Goal: Task Accomplishment & Management: Use online tool/utility

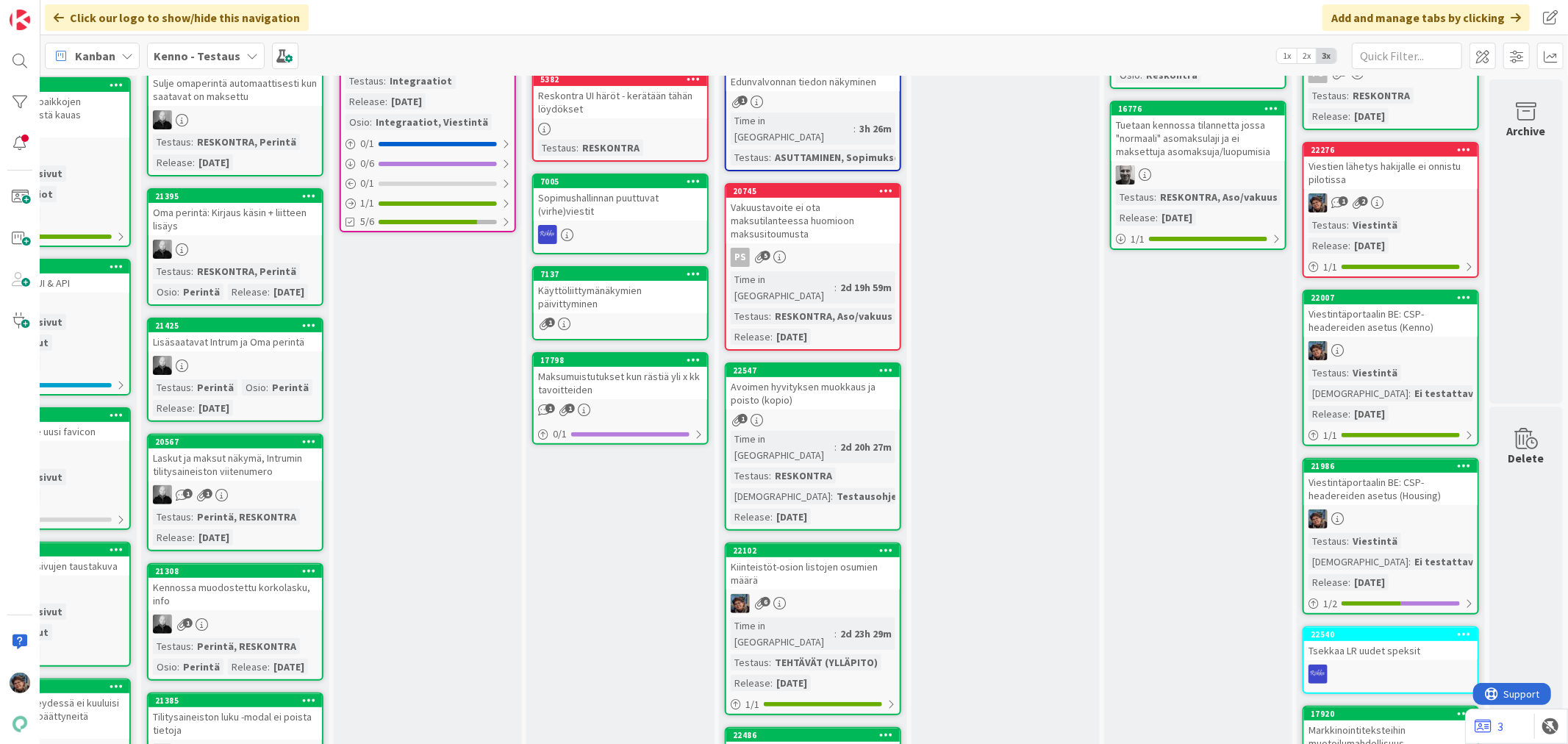
scroll to position [245, 686]
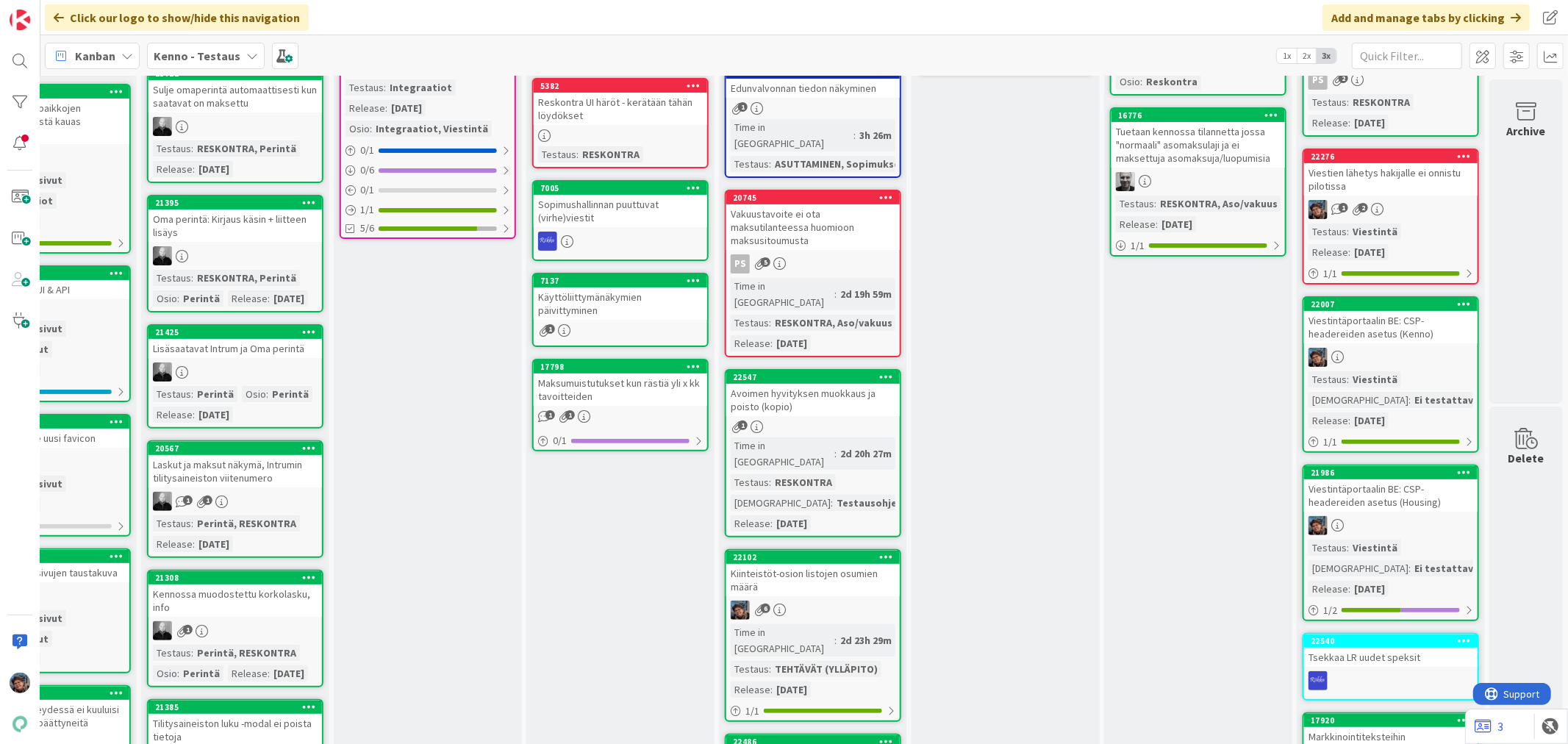
click at [805, 563] on div "Kiinteistöt-osion listojen osumien määrä" at bounding box center [813, 579] width 174 height 32
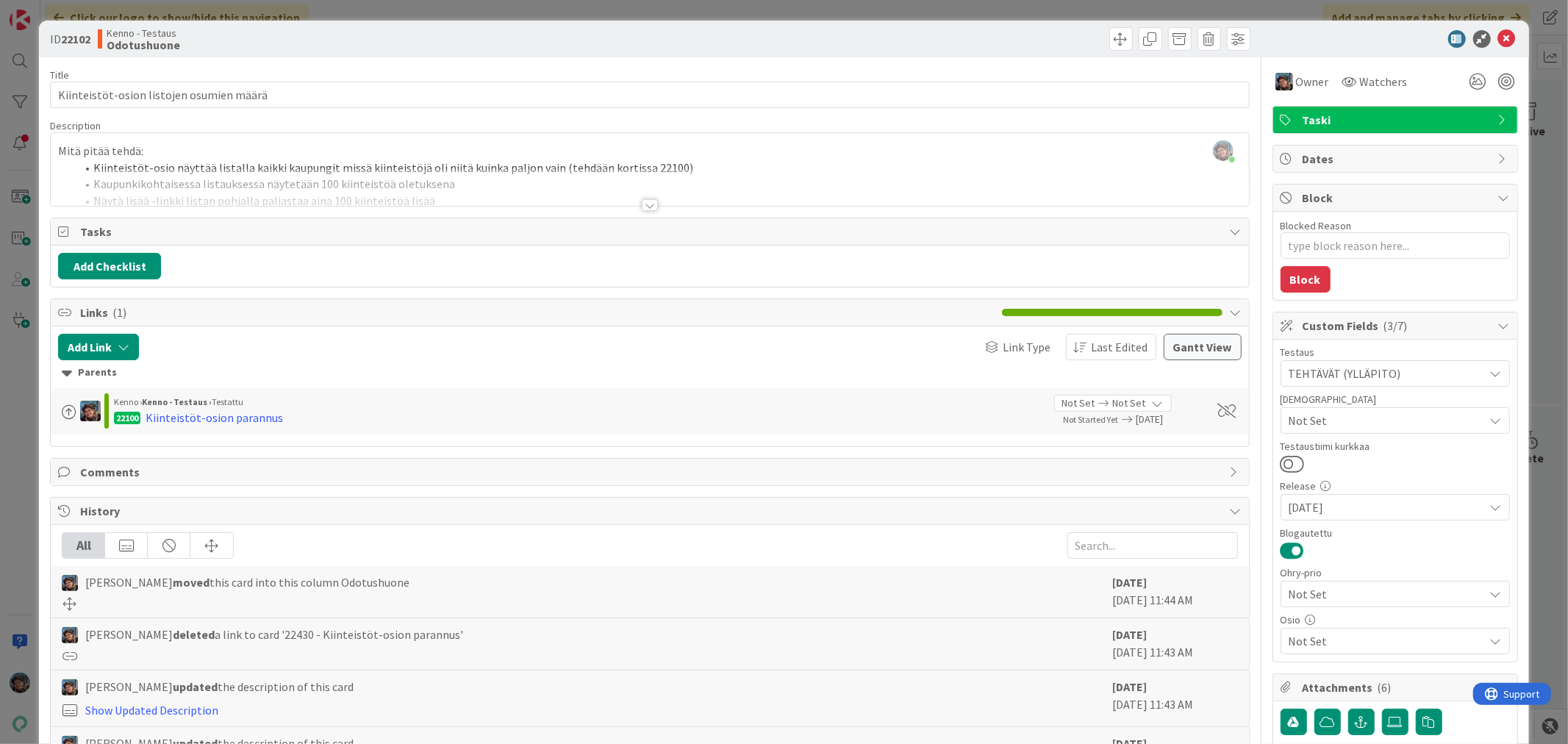
click at [645, 206] on div at bounding box center [650, 204] width 16 height 12
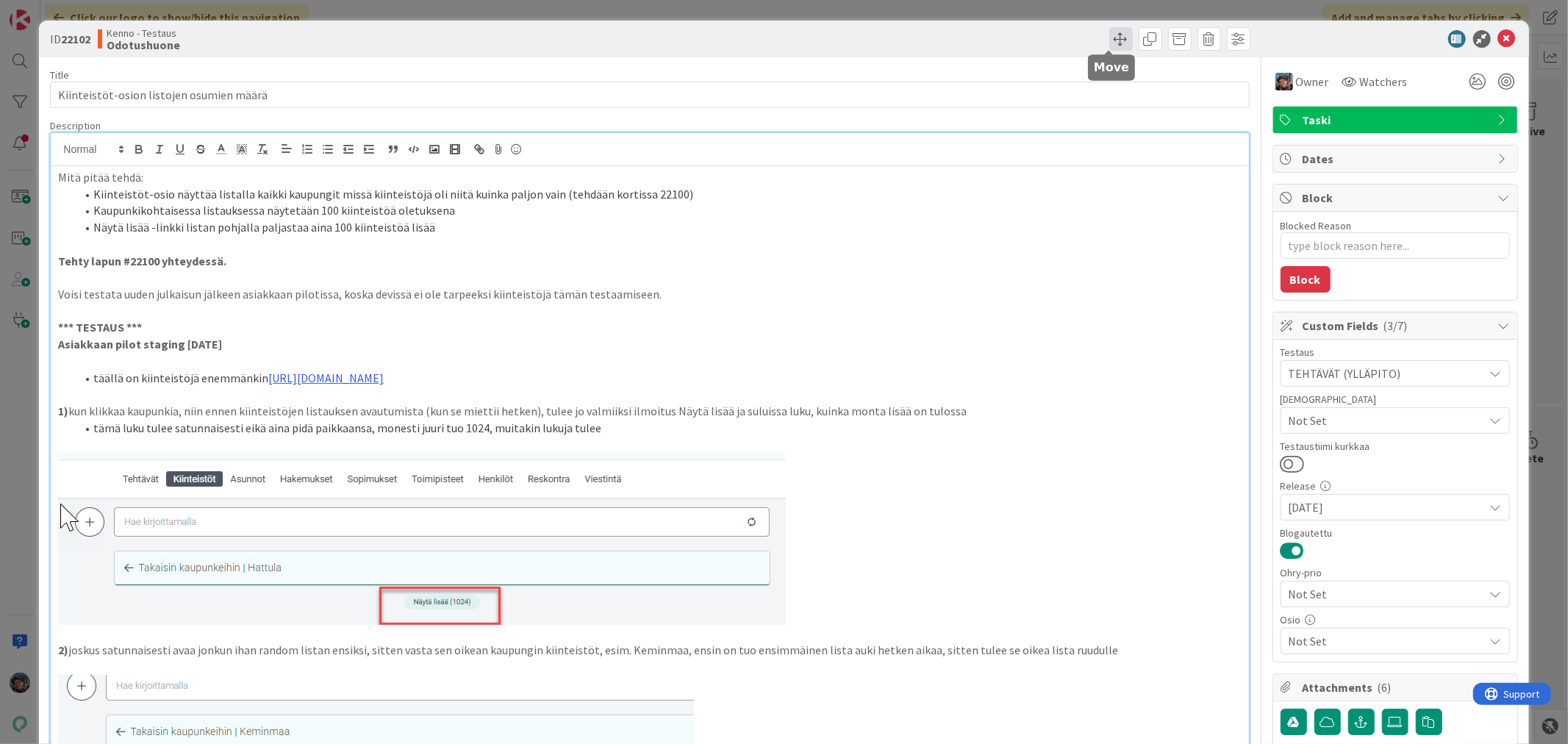
click at [1110, 37] on span at bounding box center [1121, 39] width 24 height 24
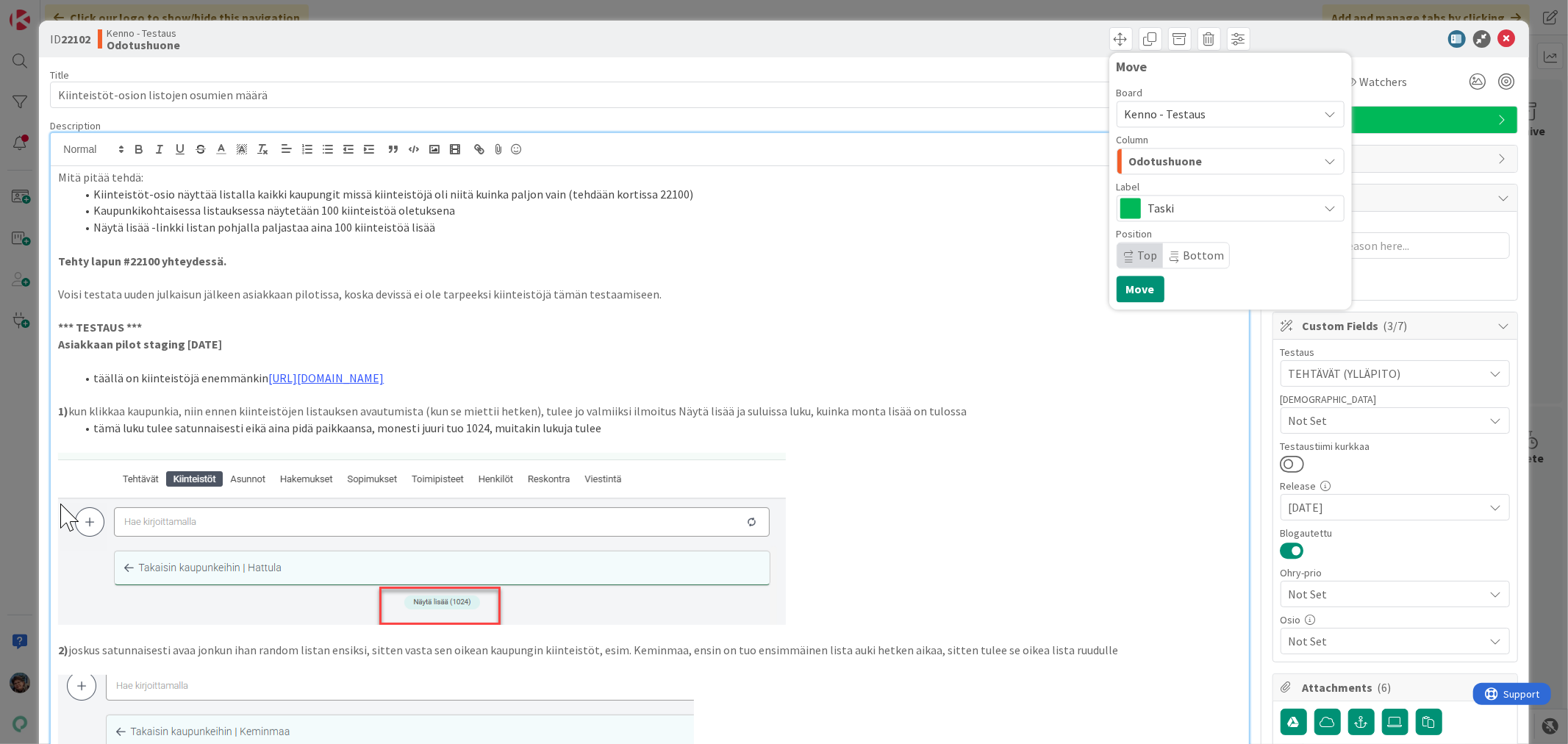
click at [1154, 157] on span "Odotushuone" at bounding box center [1165, 161] width 73 height 19
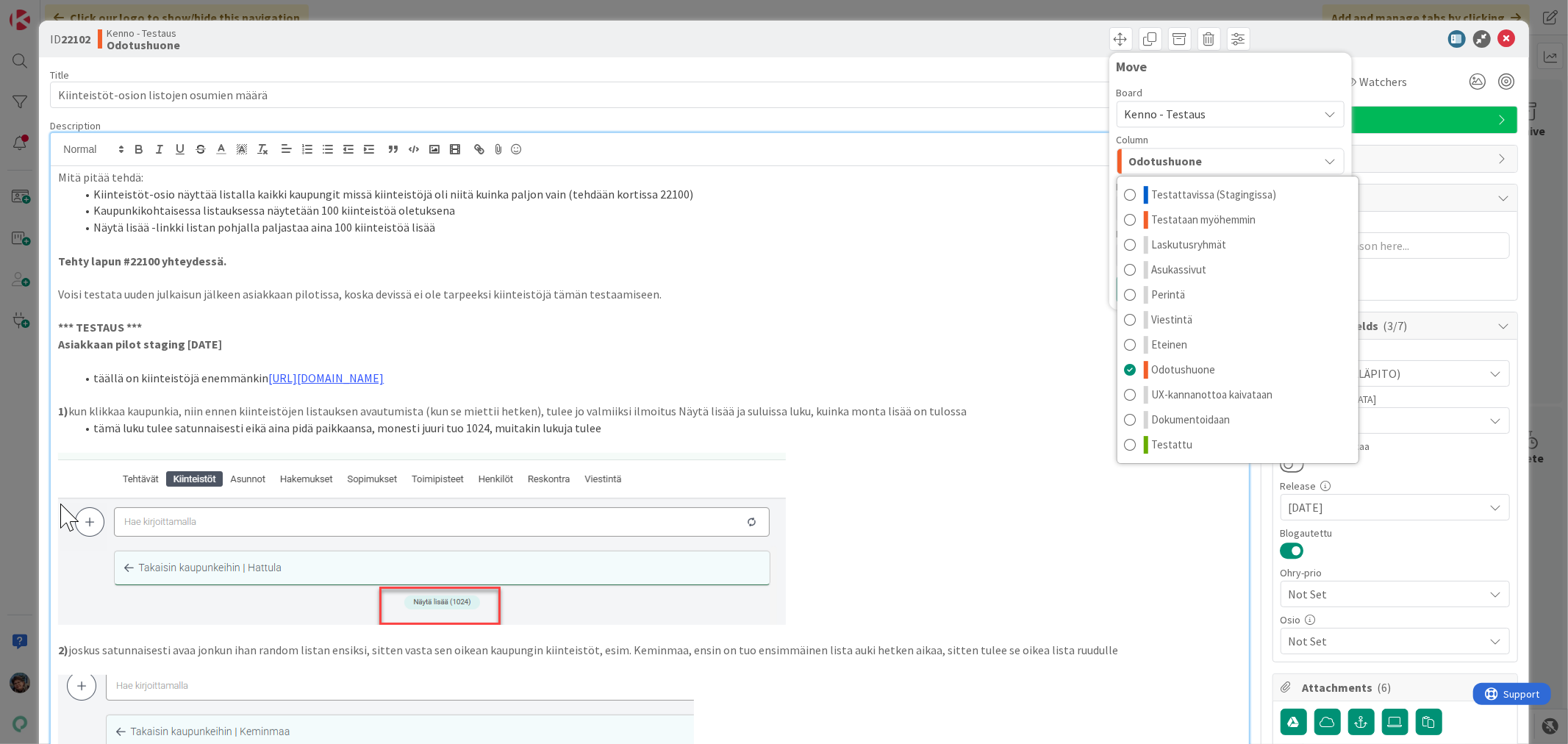
click at [1195, 113] on span "Kenno - Testaus" at bounding box center [1217, 113] width 186 height 21
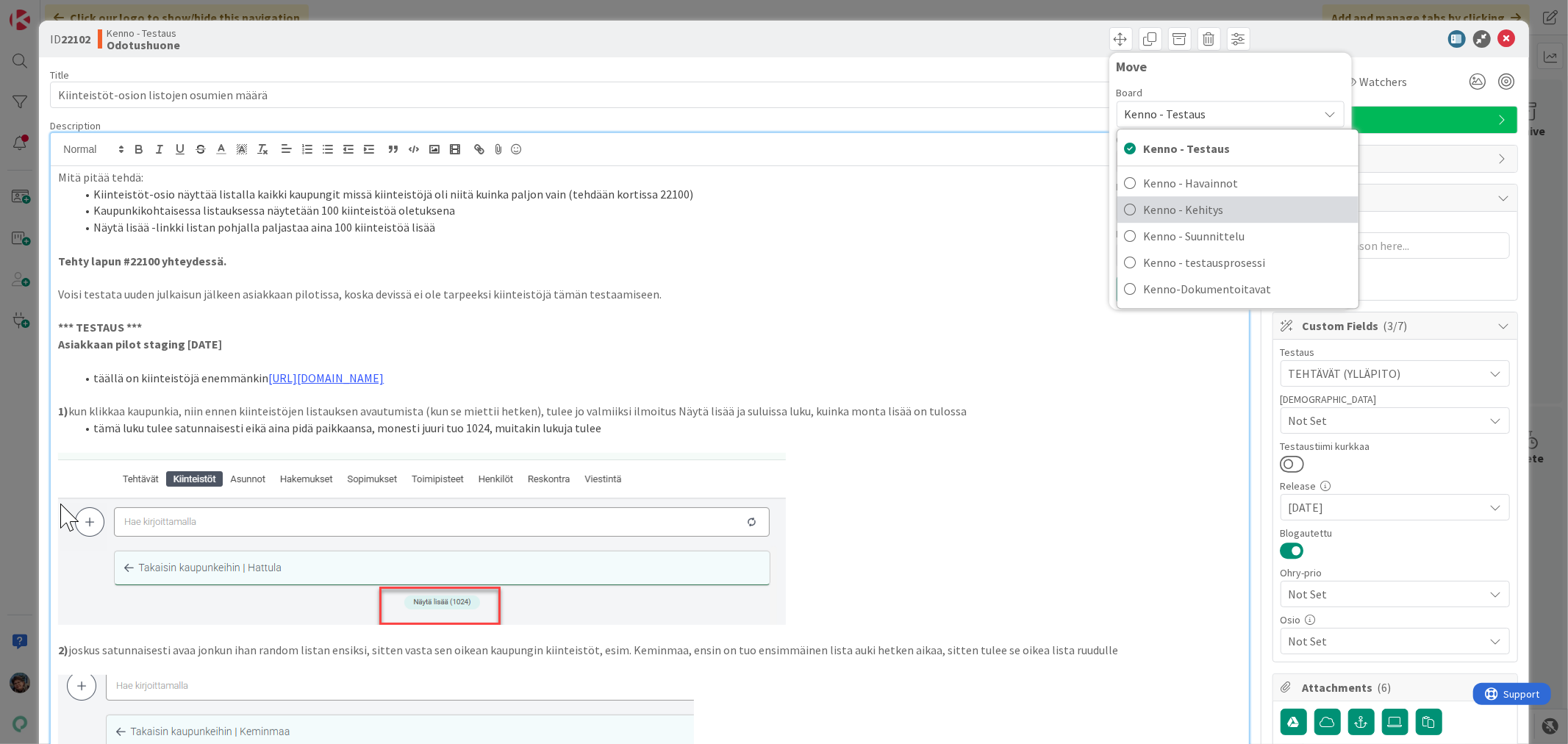
click at [1188, 209] on span "Kenno - Kehitys" at bounding box center [1247, 209] width 207 height 22
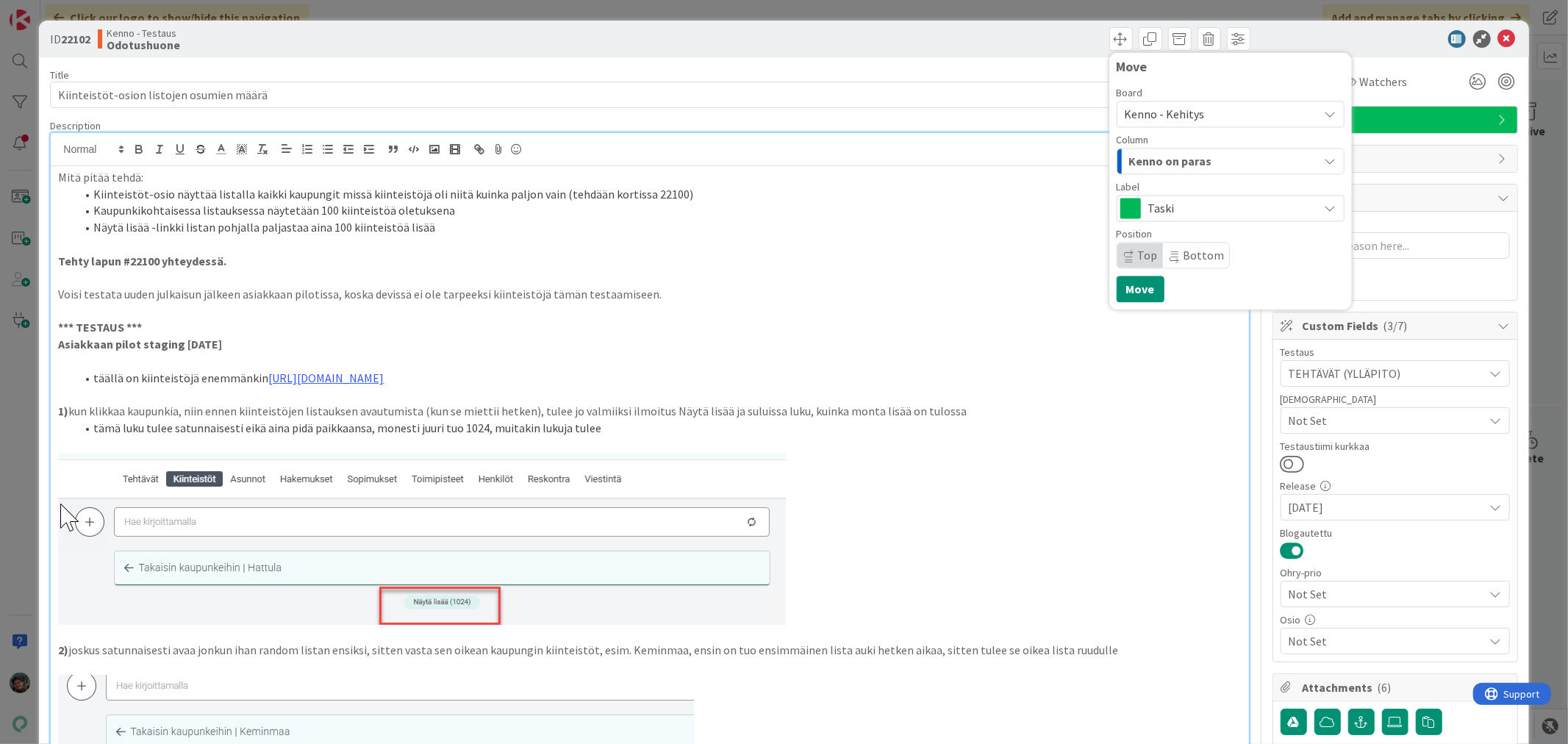
click at [1201, 162] on div "Kenno on paras" at bounding box center [1222, 161] width 194 height 24
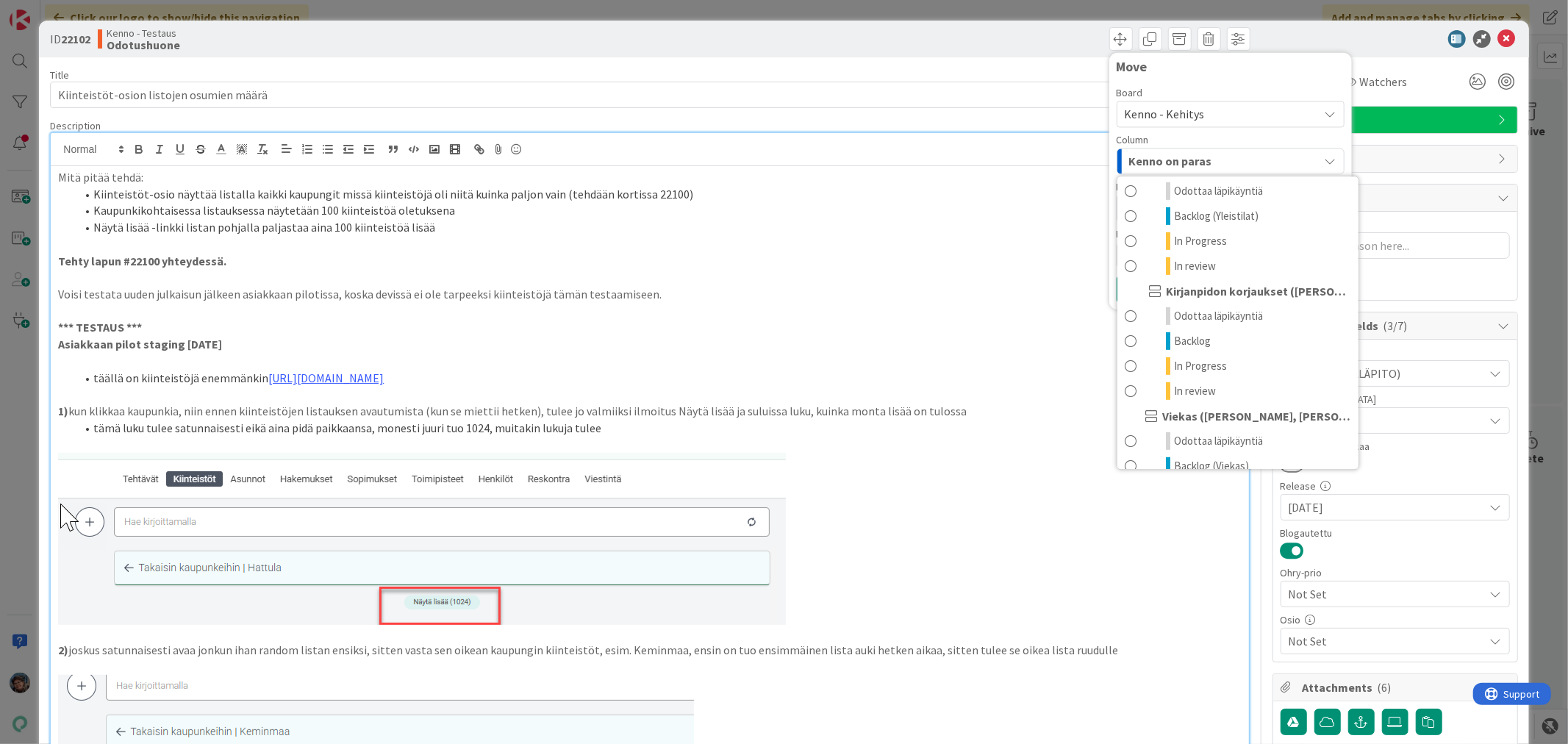
scroll to position [653, 0]
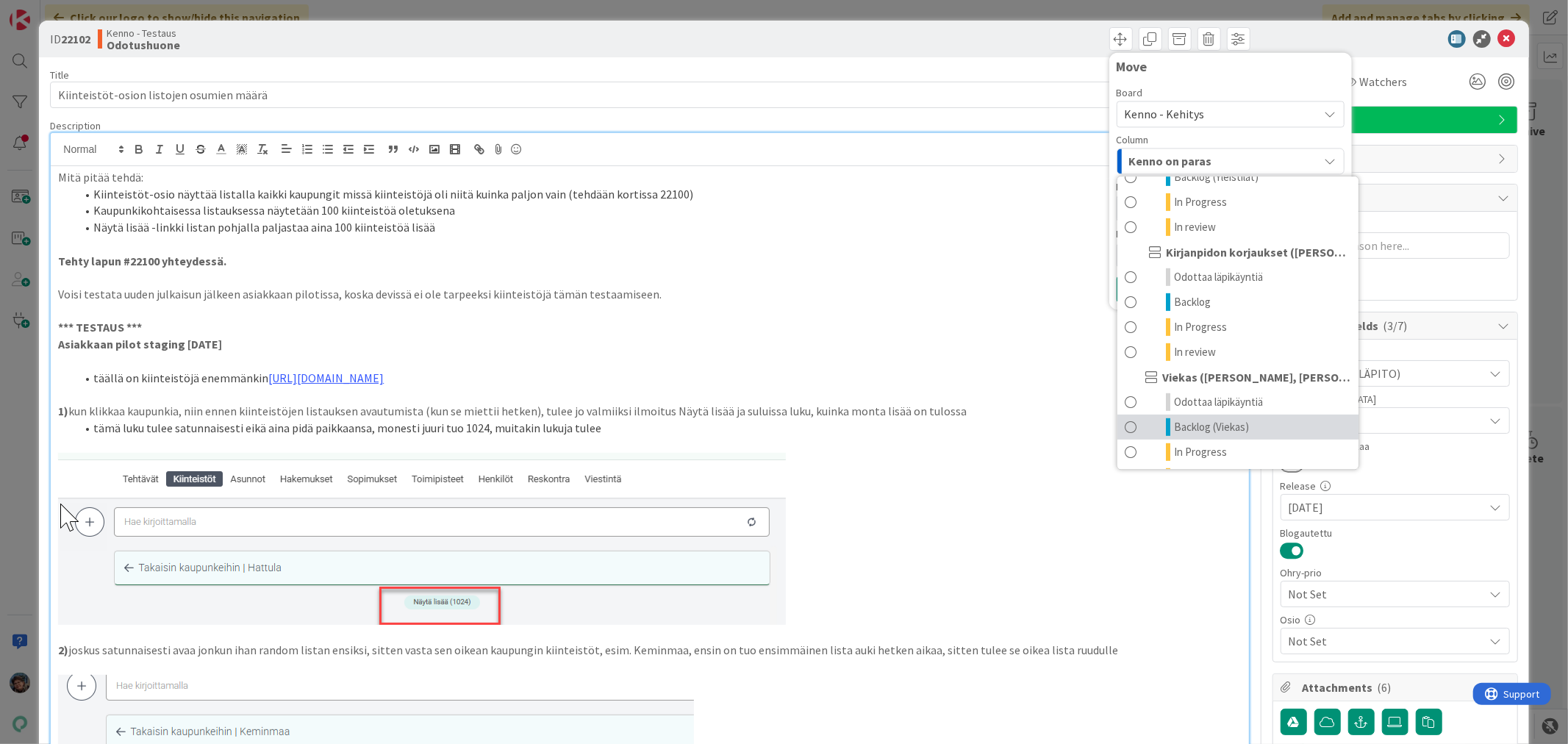
click at [1180, 435] on span "Backlog (Viekas)" at bounding box center [1211, 426] width 75 height 17
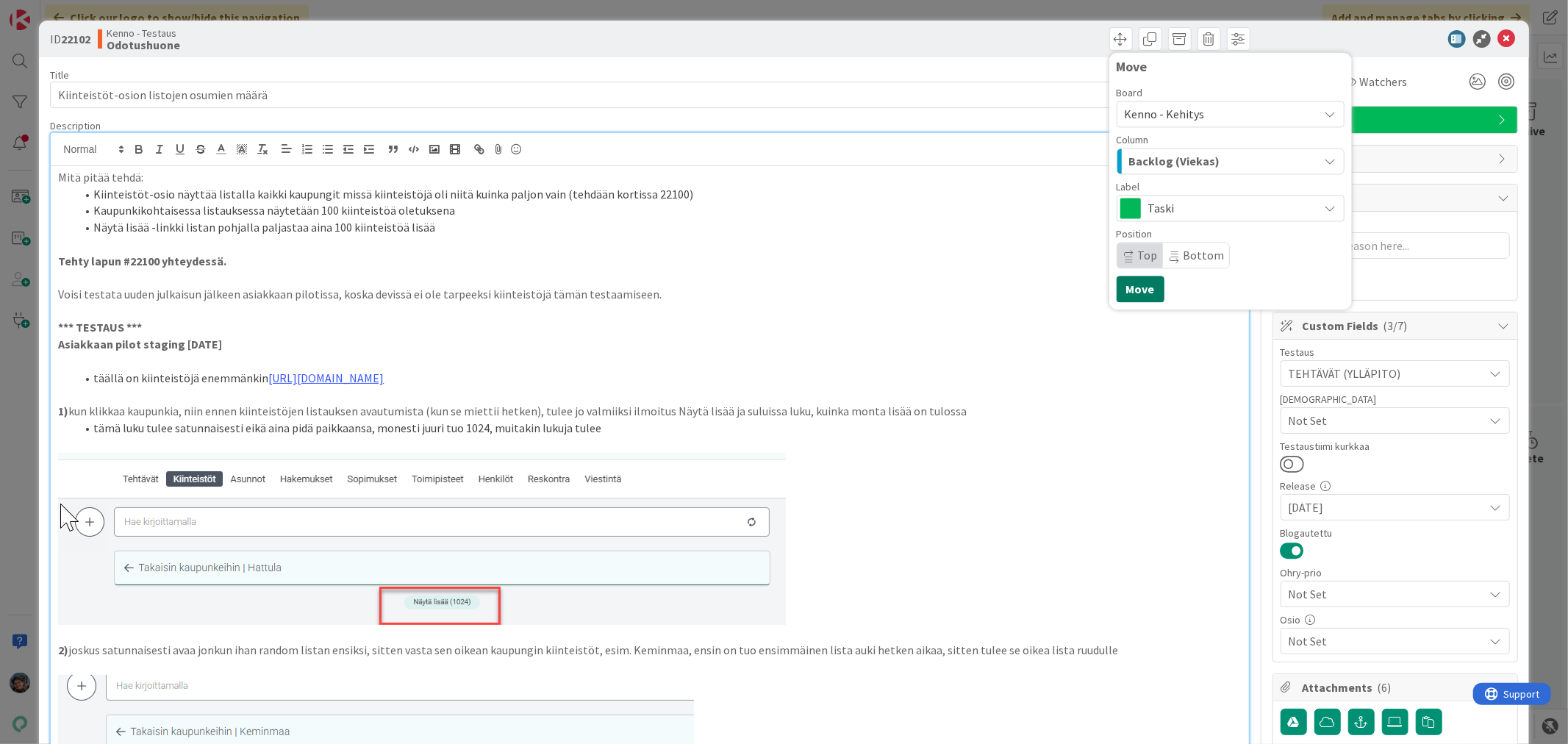
click at [1130, 283] on button "Move" at bounding box center [1141, 288] width 47 height 26
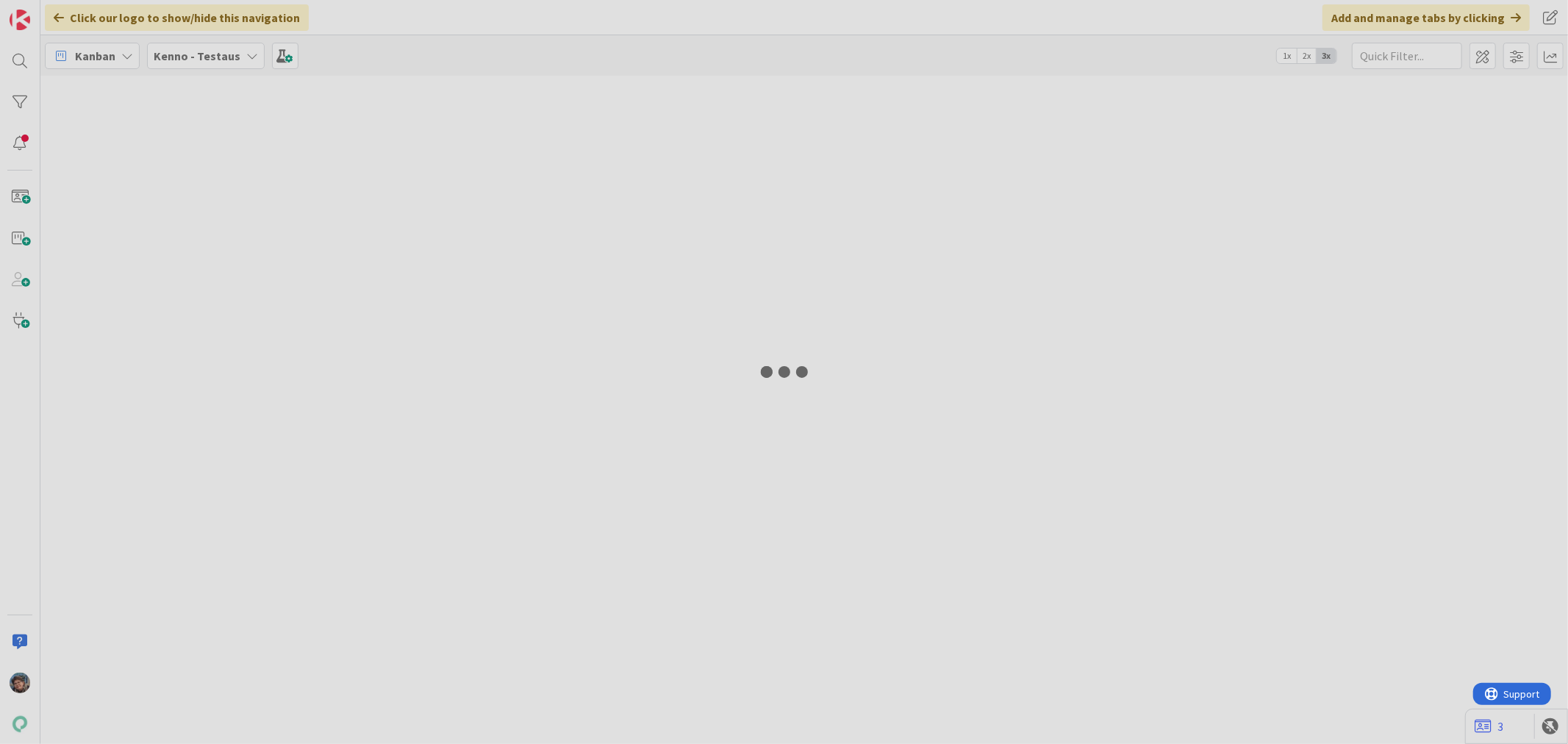
type textarea "x"
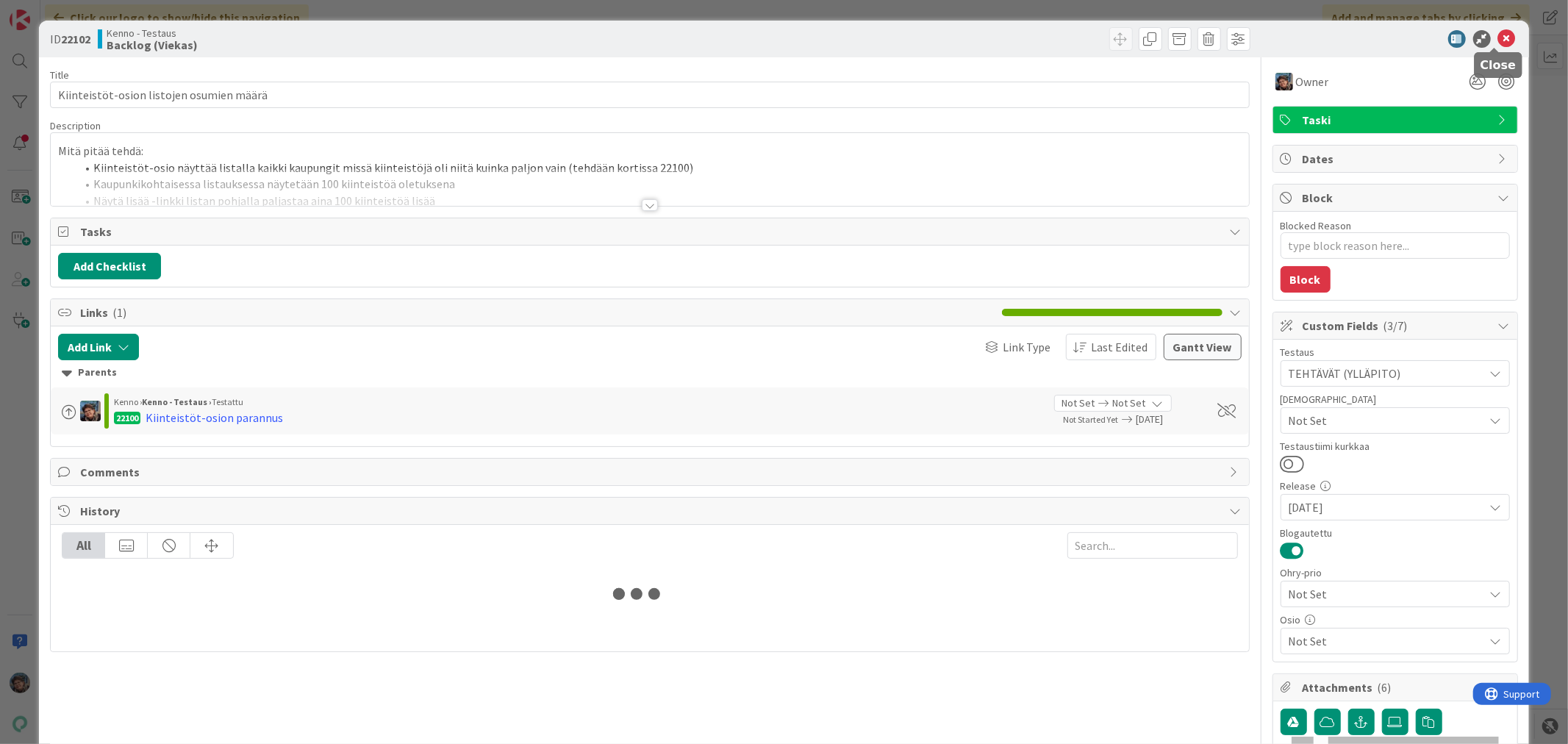
click at [1498, 37] on icon at bounding box center [1506, 38] width 17 height 17
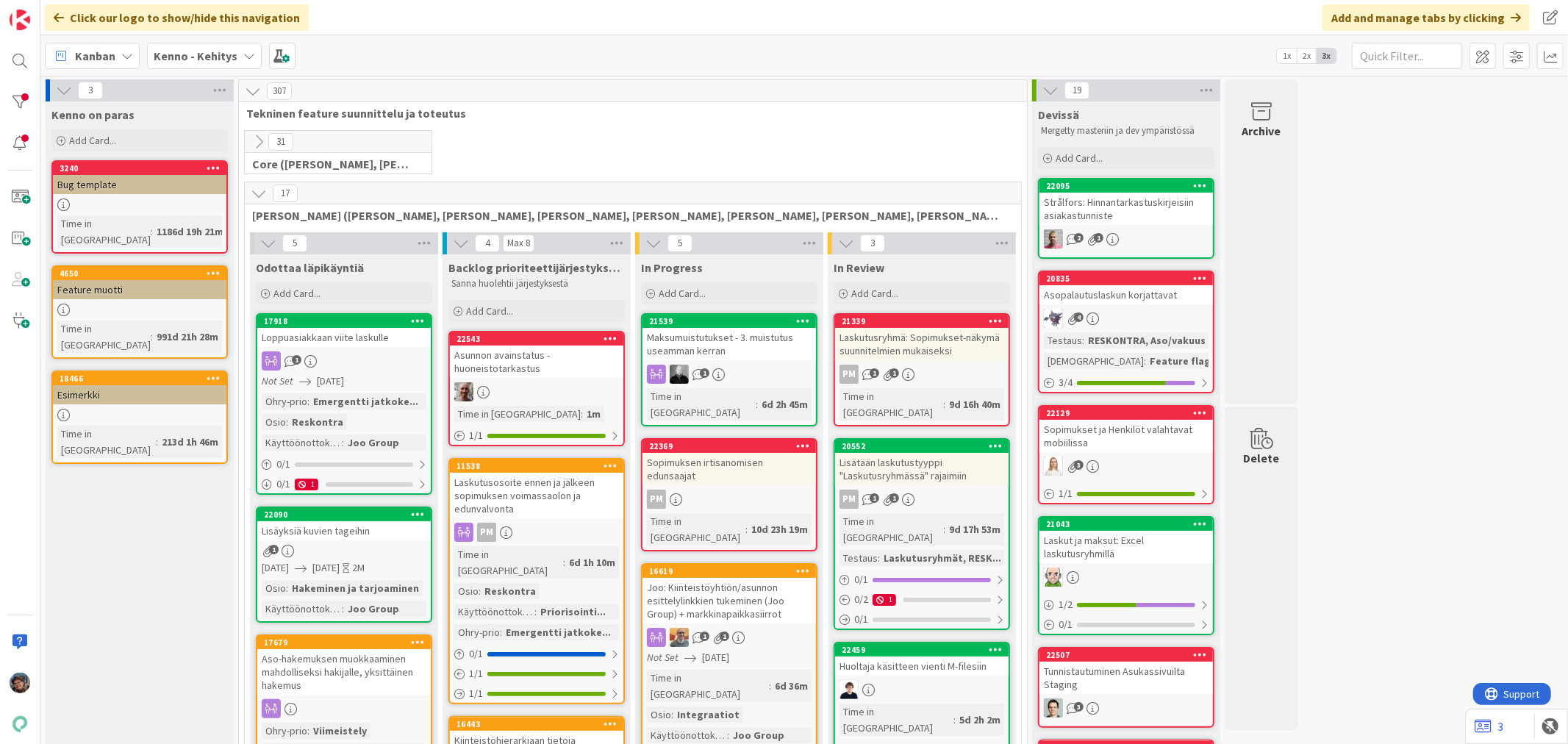
scroll to position [81, 0]
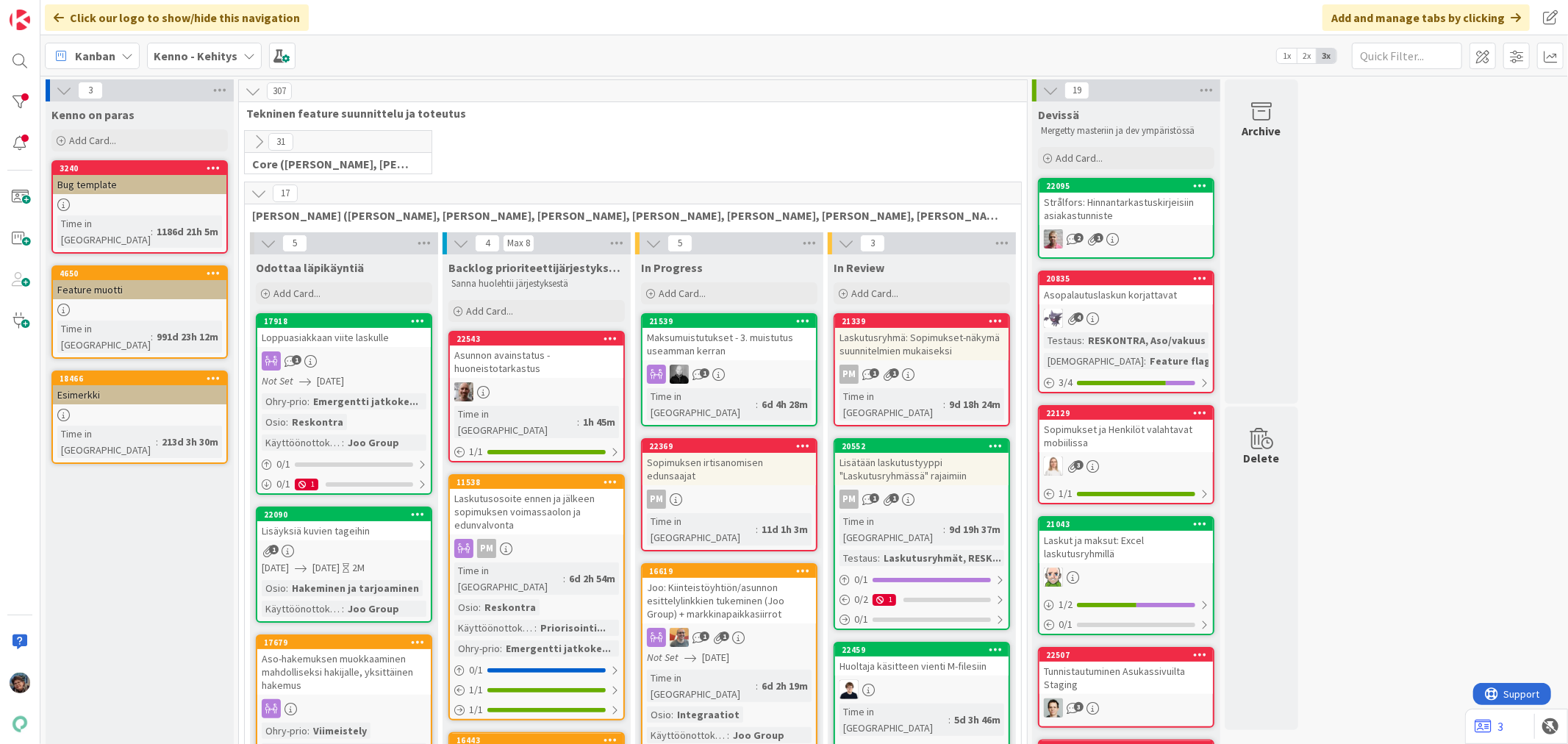
click at [266, 246] on icon at bounding box center [268, 244] width 16 height 16
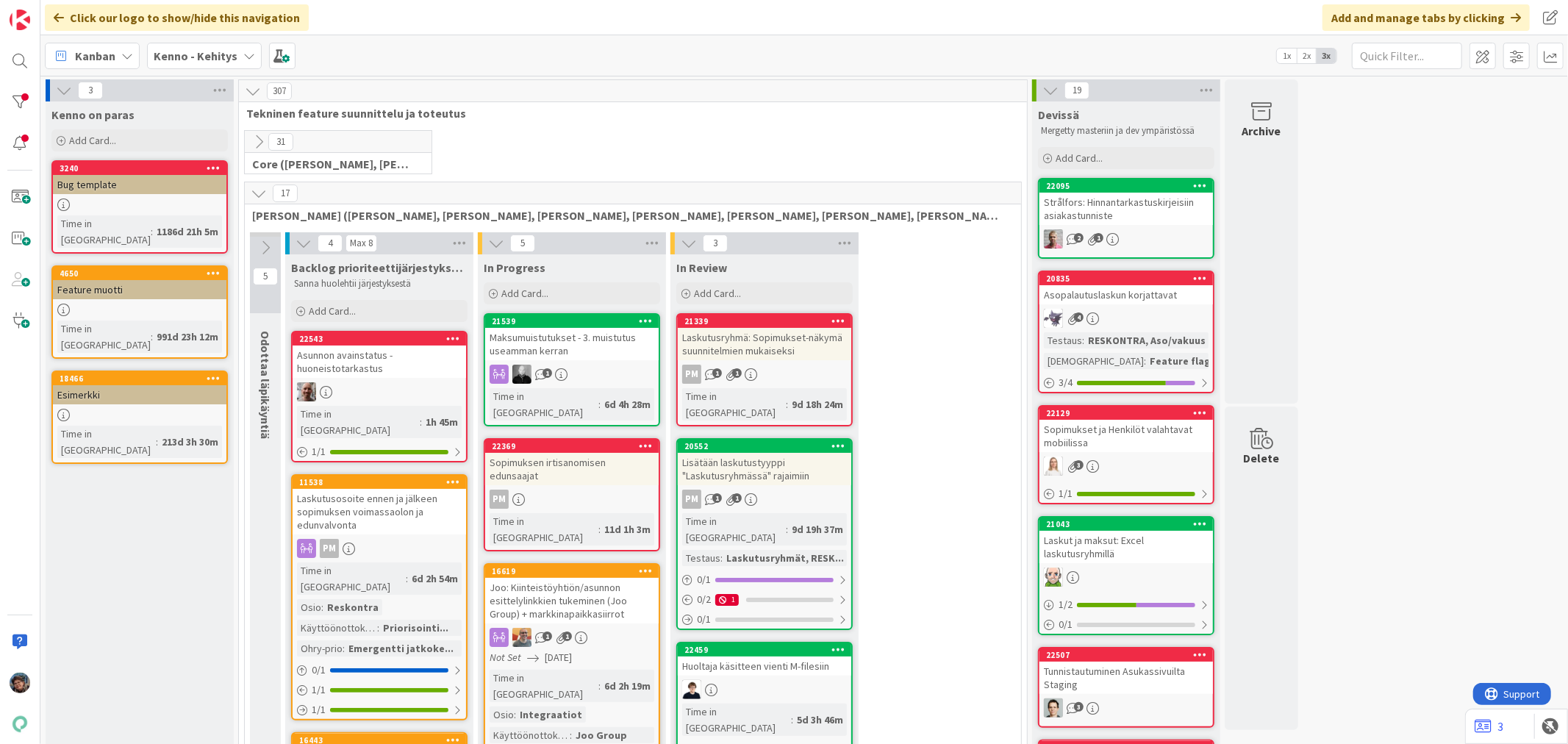
click at [261, 191] on icon at bounding box center [258, 194] width 16 height 16
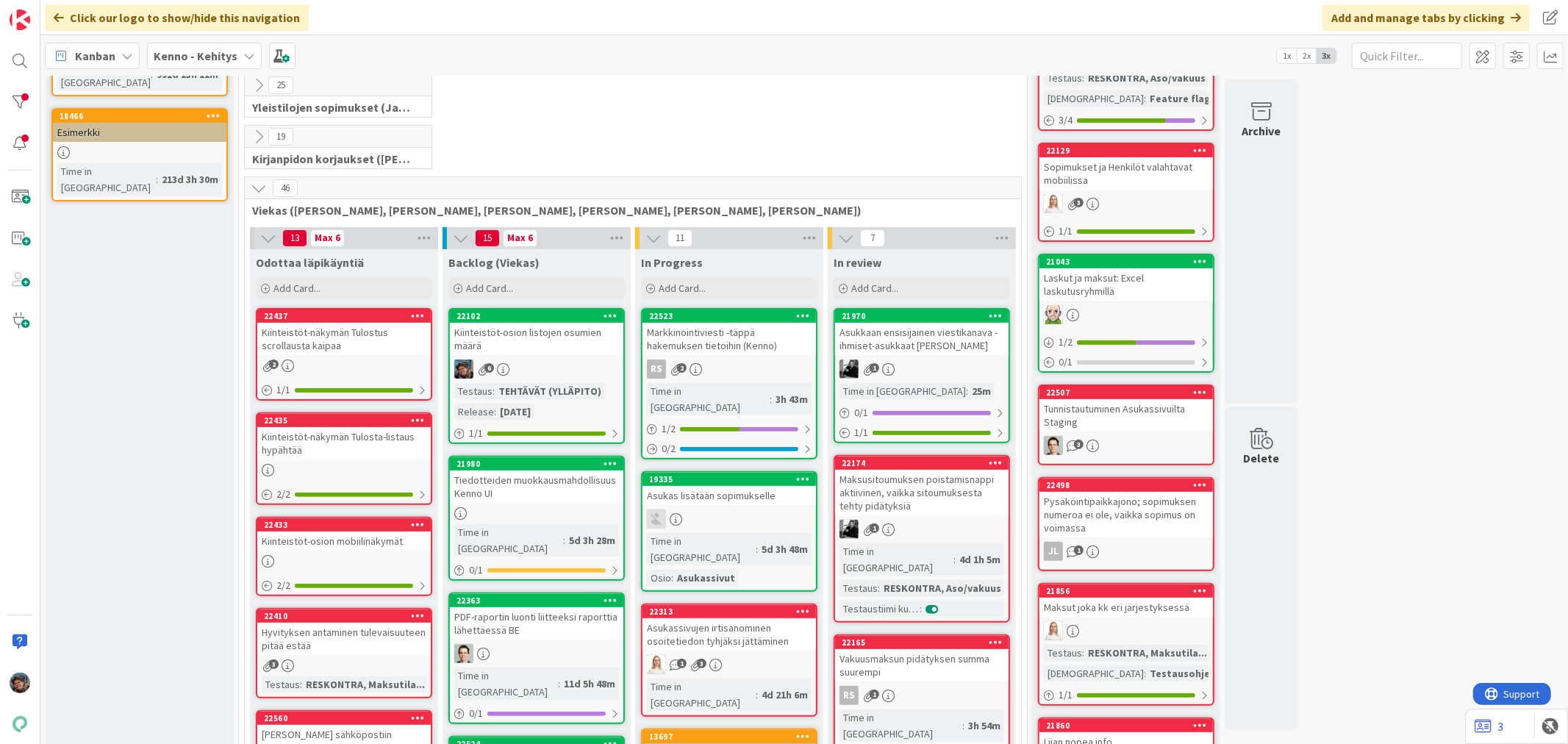
scroll to position [326, 0]
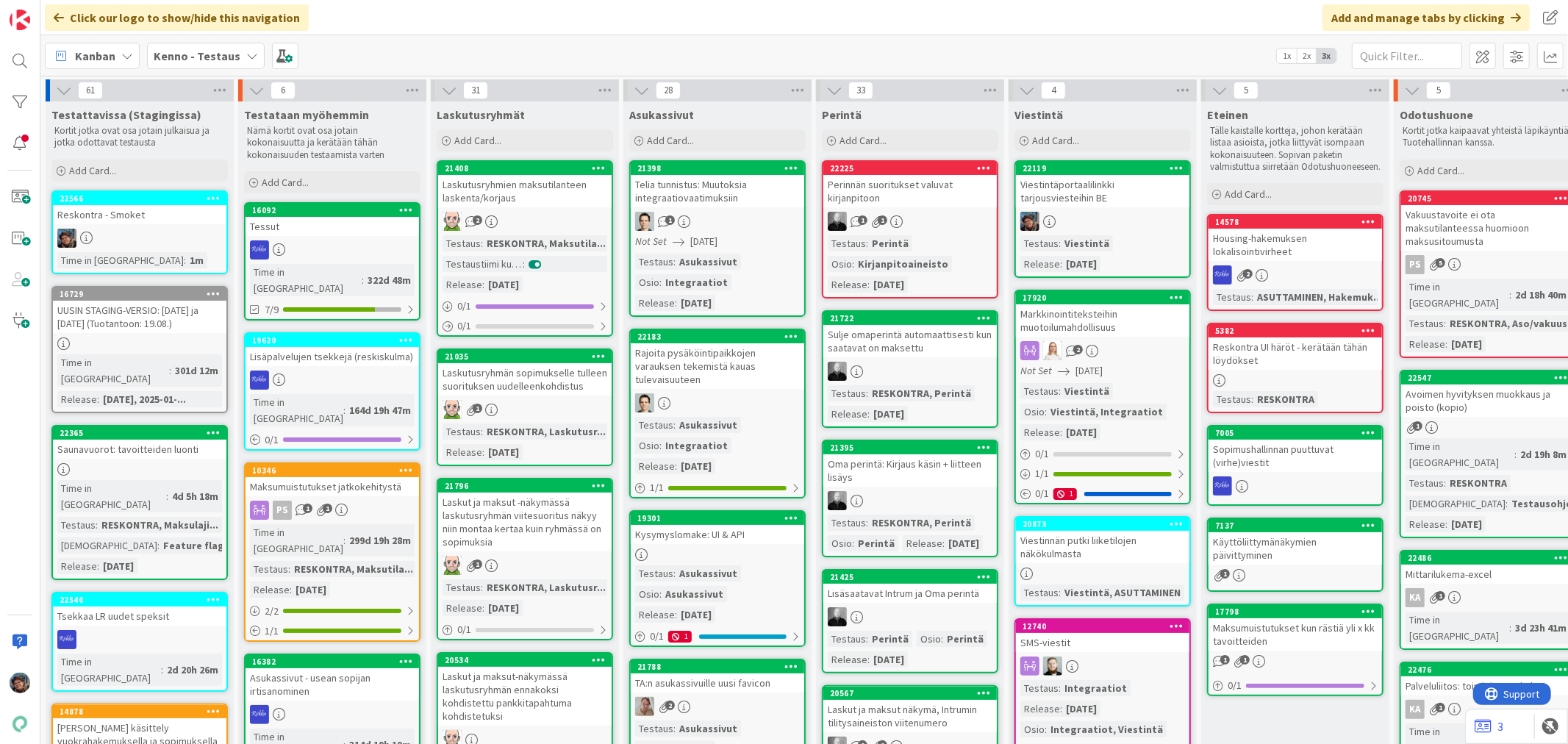
scroll to position [0, 686]
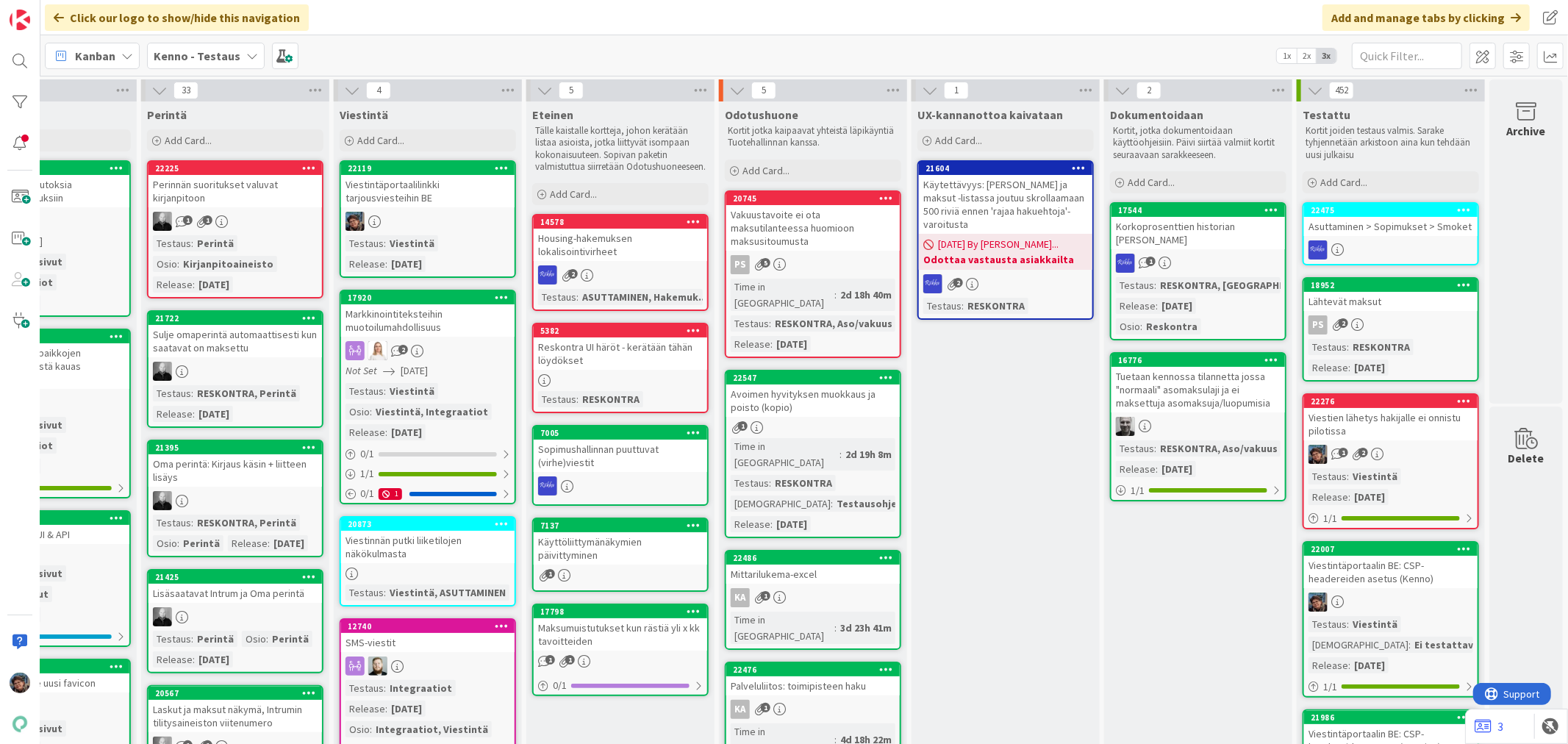
click at [473, 229] on div at bounding box center [427, 221] width 174 height 19
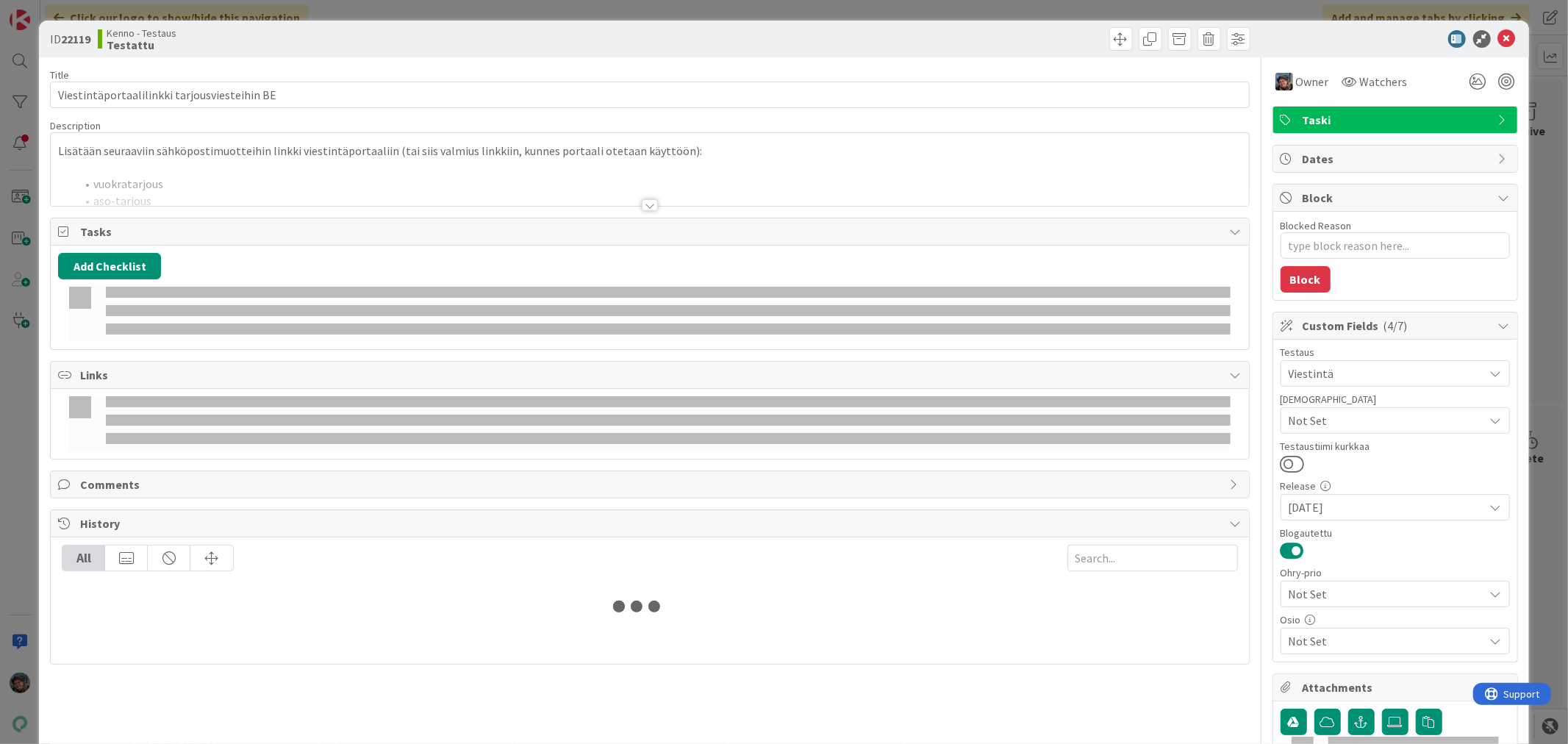
type textarea "x"
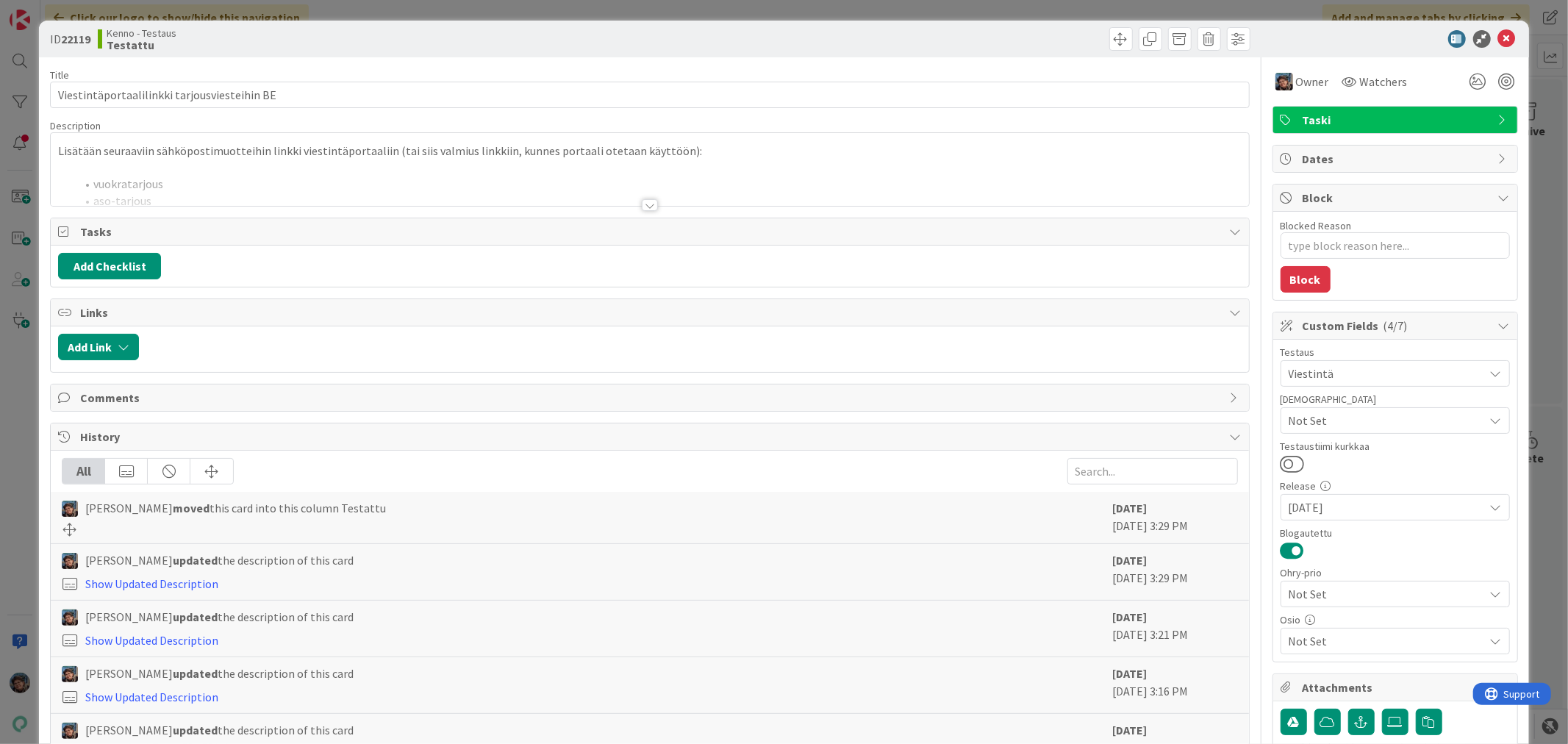
click at [642, 202] on div at bounding box center [650, 204] width 16 height 12
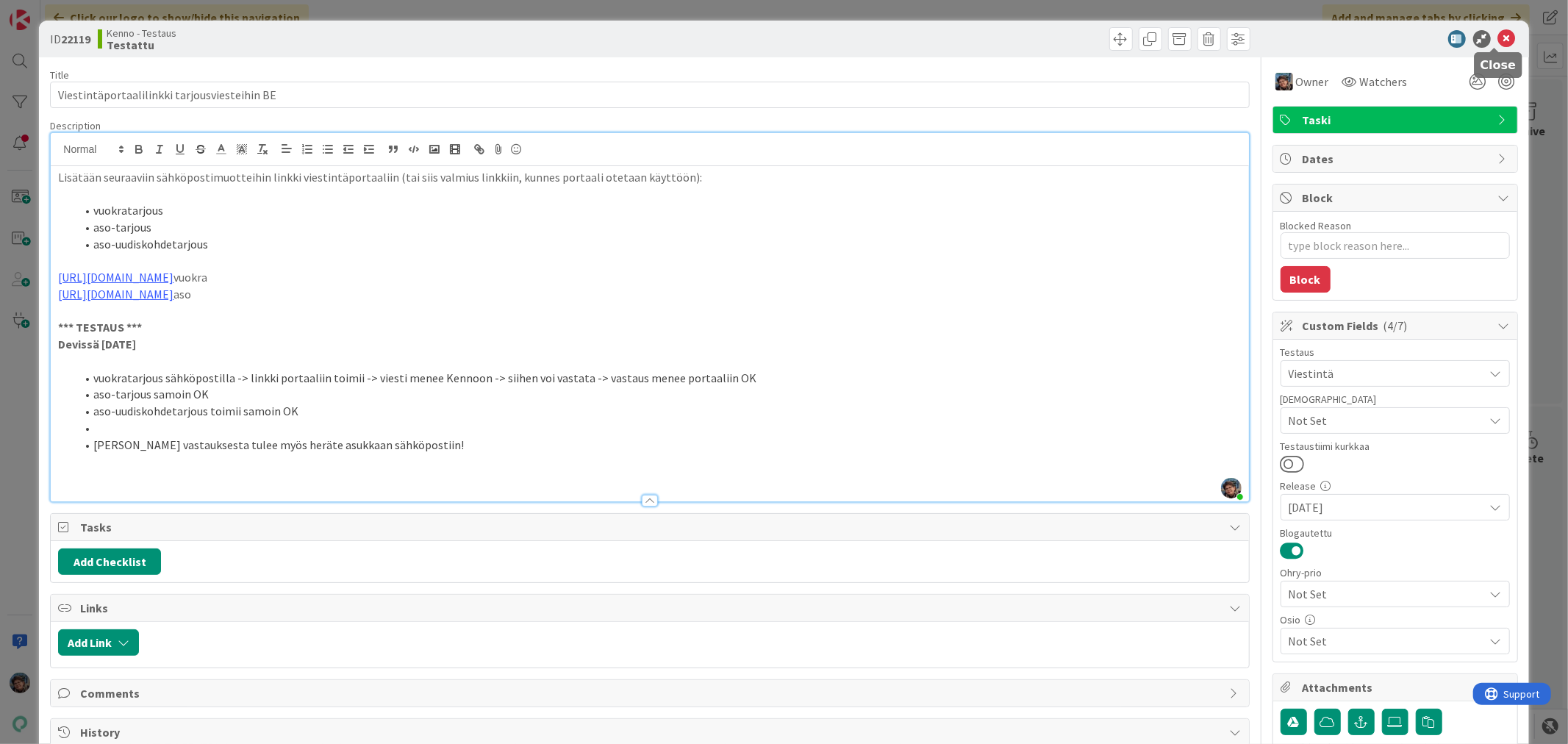
click at [1498, 36] on icon at bounding box center [1506, 38] width 17 height 17
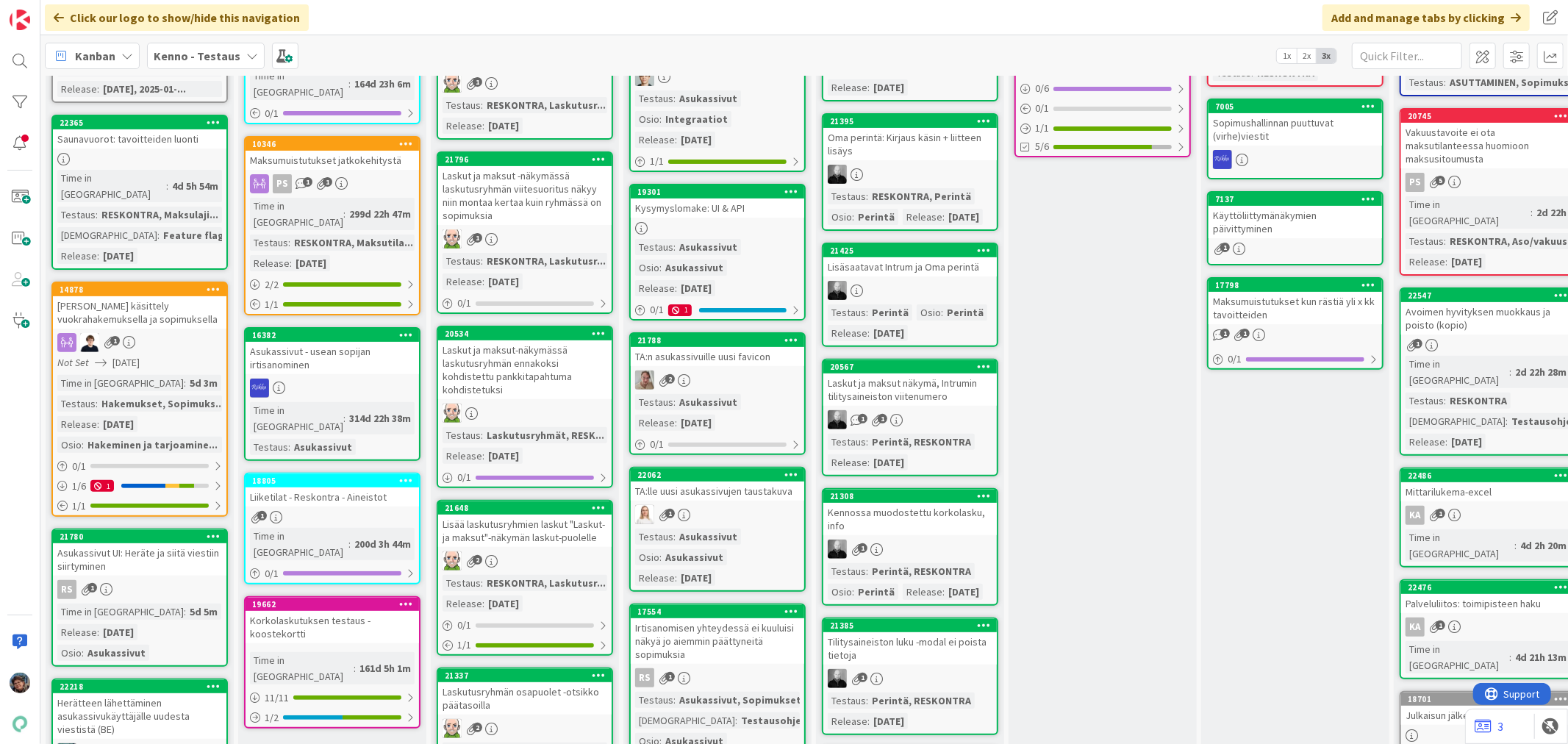
scroll to position [735, 0]
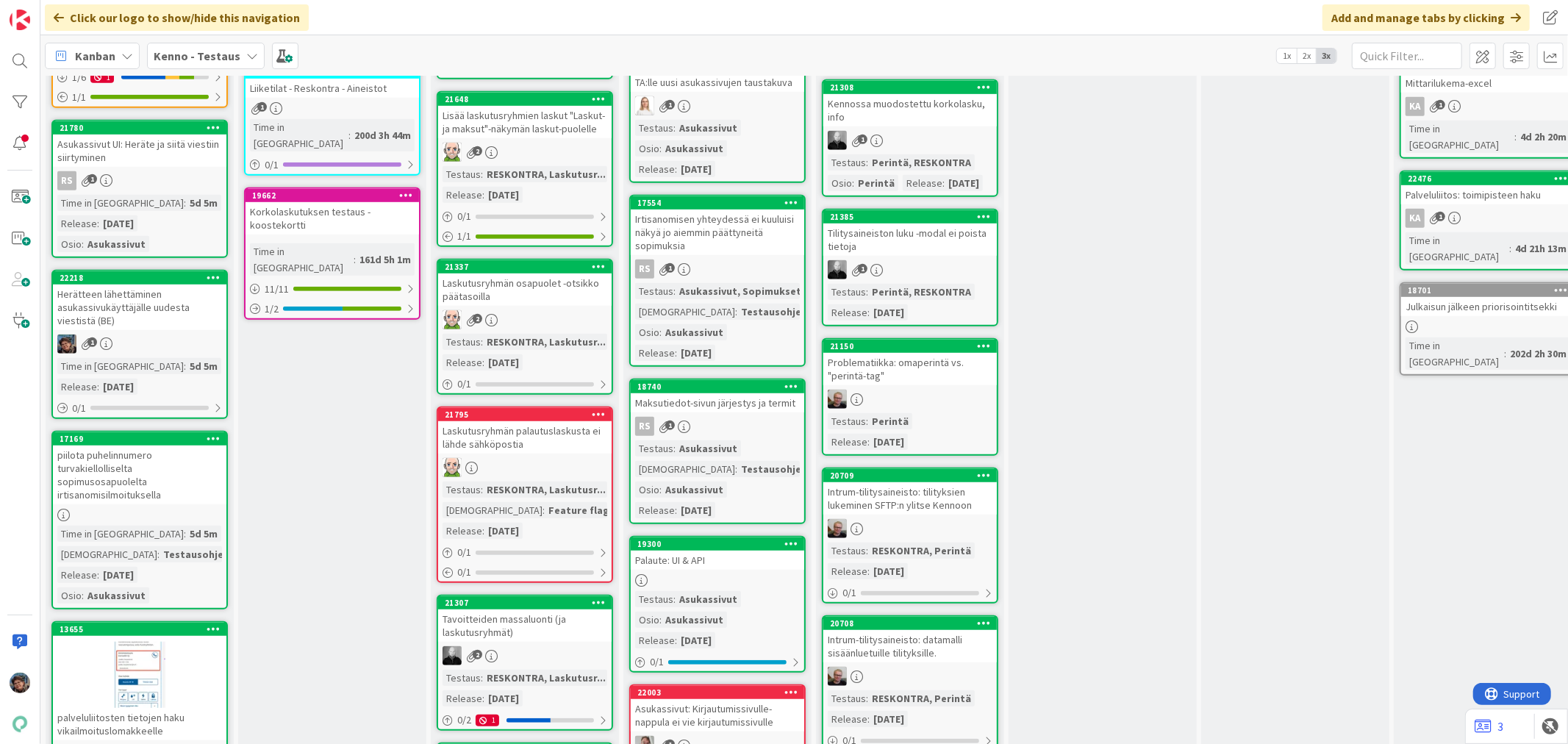
click at [125, 284] on div "Herätteen lähettäminen asukassivukäyttäjälle uudesta viestistä (BE)" at bounding box center [140, 307] width 174 height 46
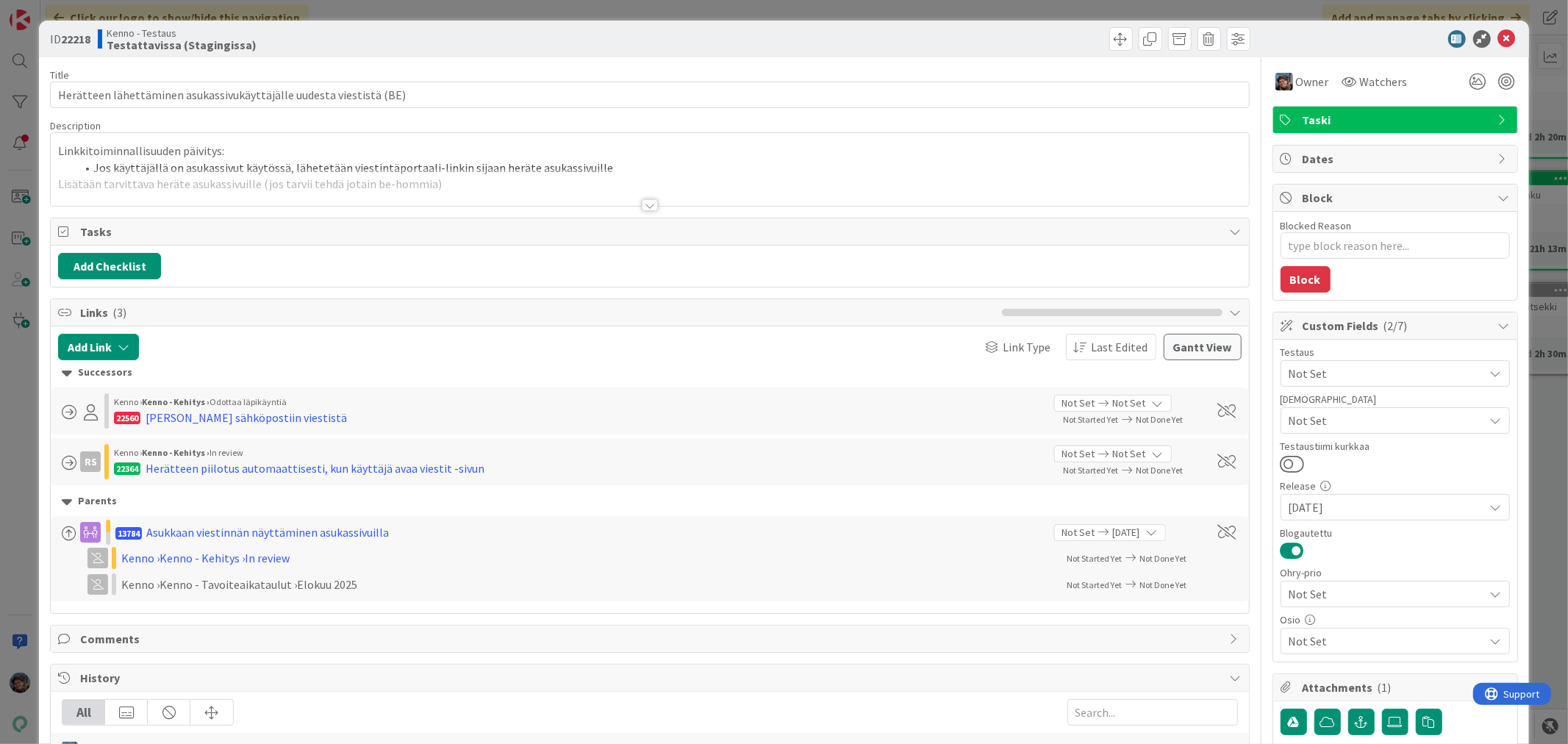
click at [642, 201] on div at bounding box center [650, 204] width 16 height 12
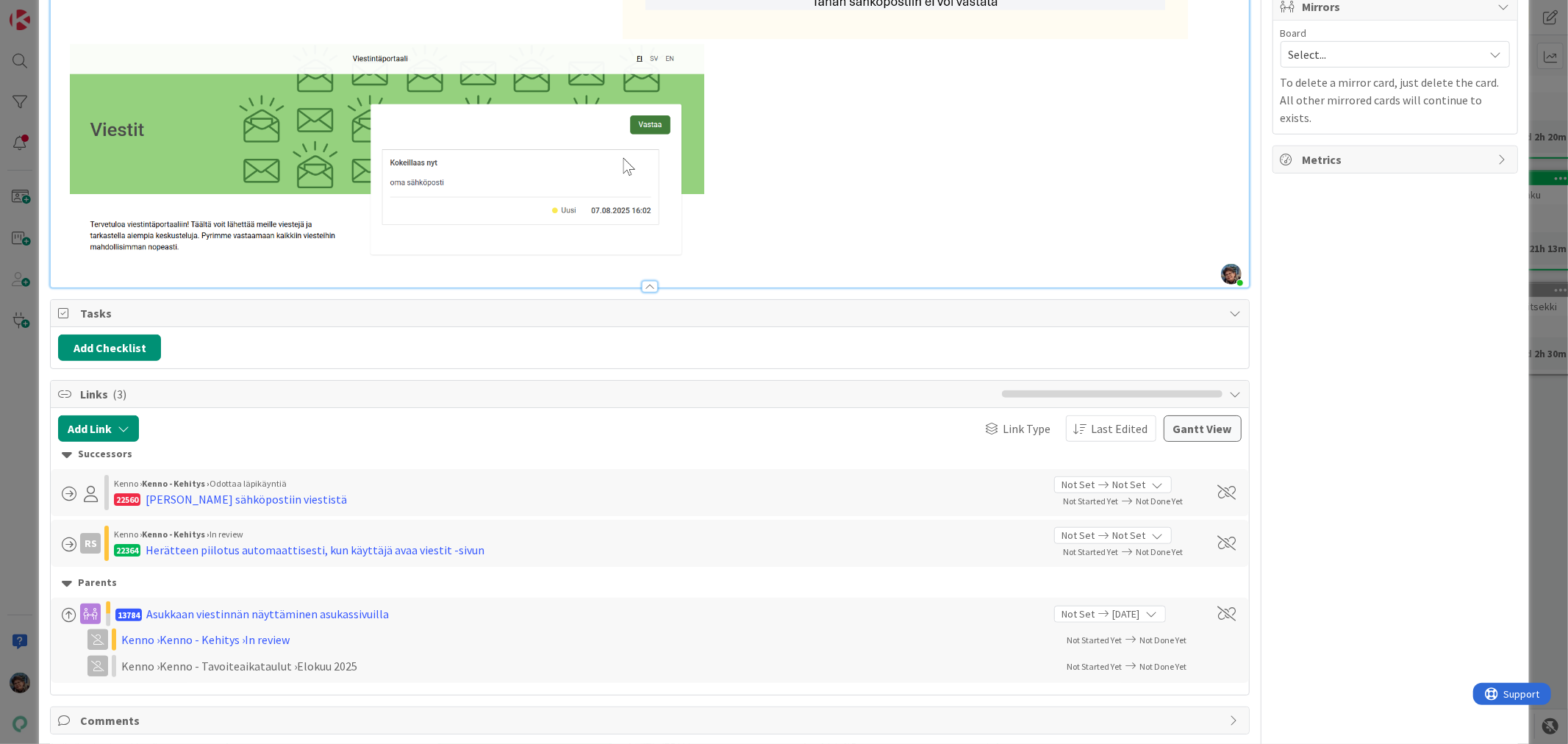
scroll to position [980, 0]
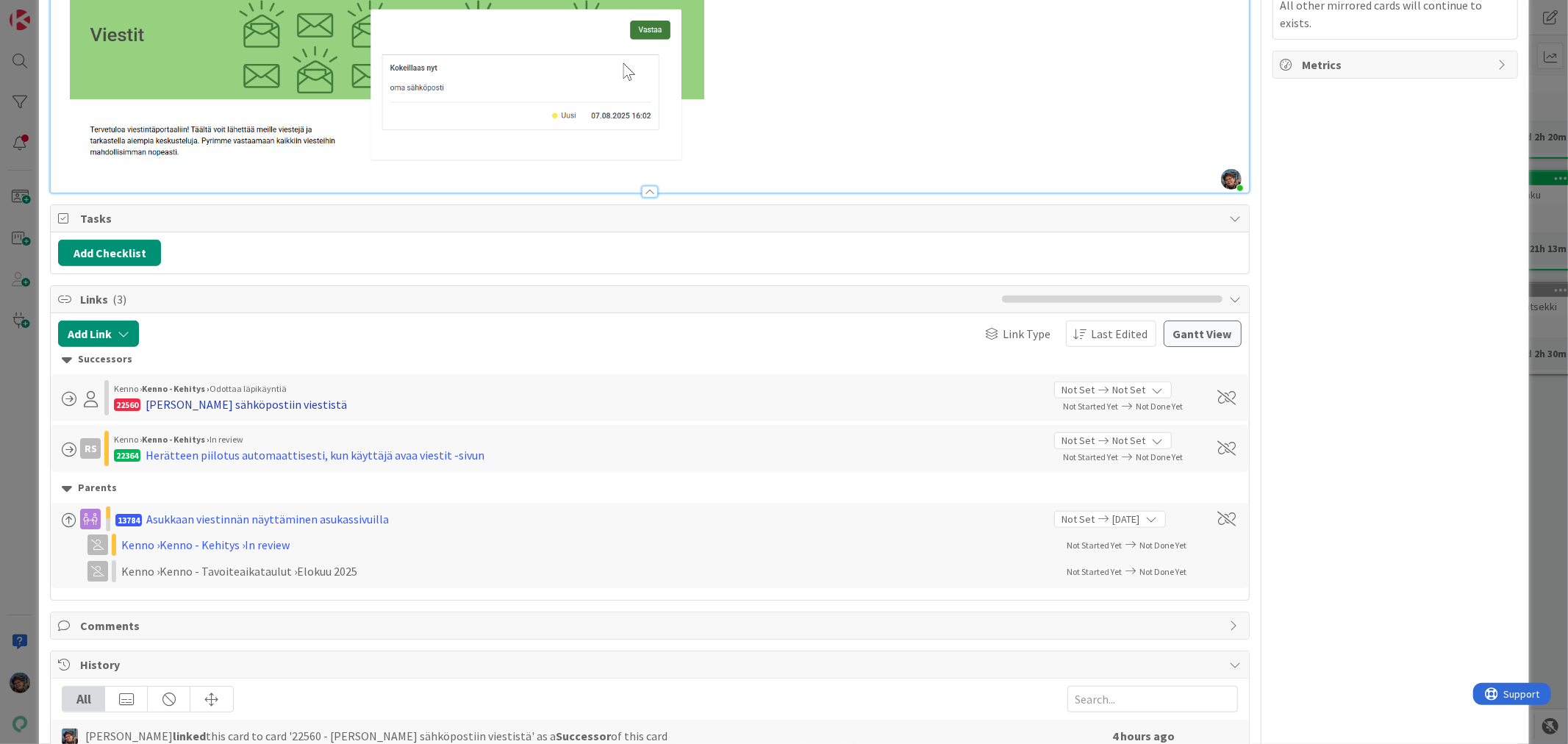
click at [216, 395] on div "[PERSON_NAME] sähköpostiin viestistä" at bounding box center [246, 403] width 202 height 17
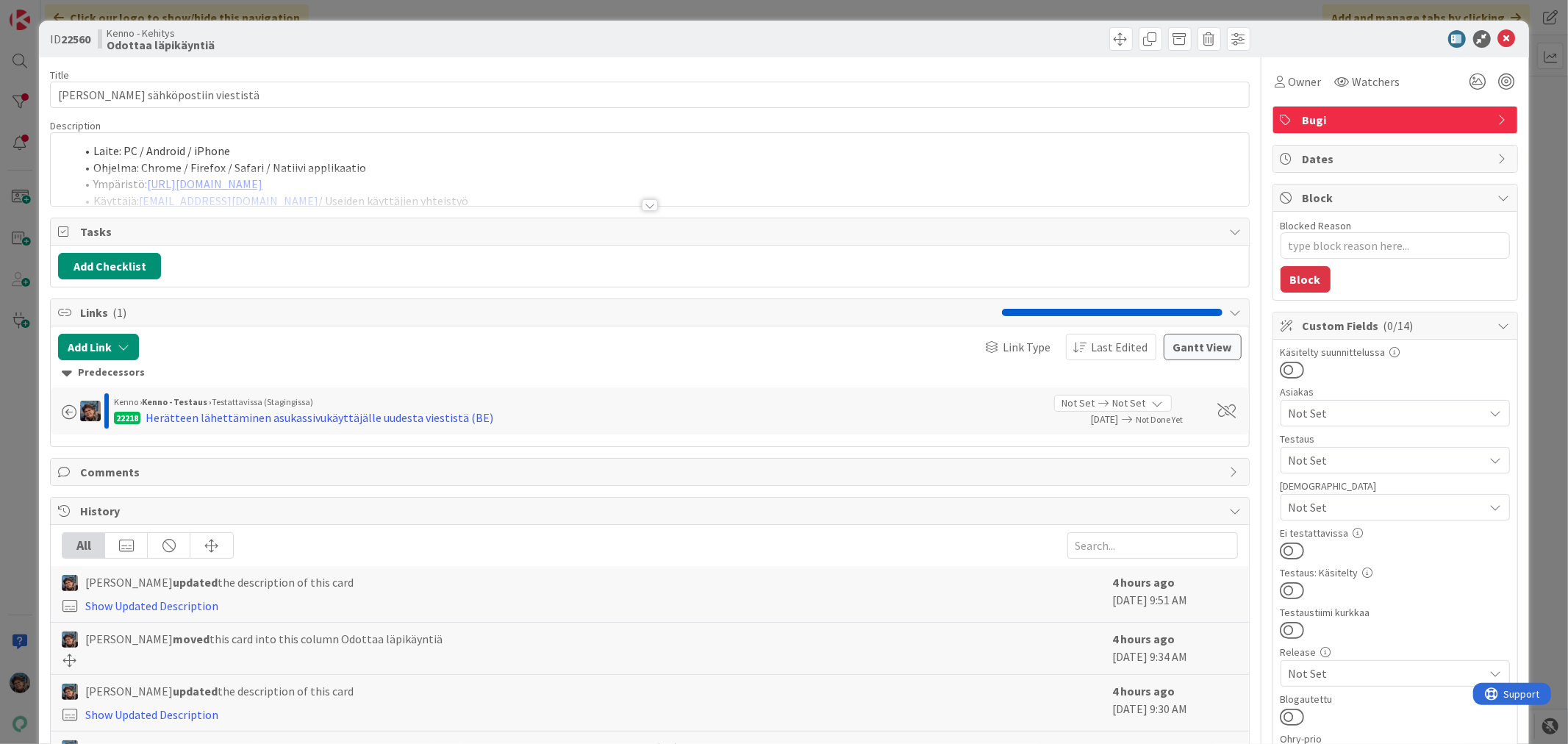
click at [642, 201] on div at bounding box center [650, 204] width 16 height 12
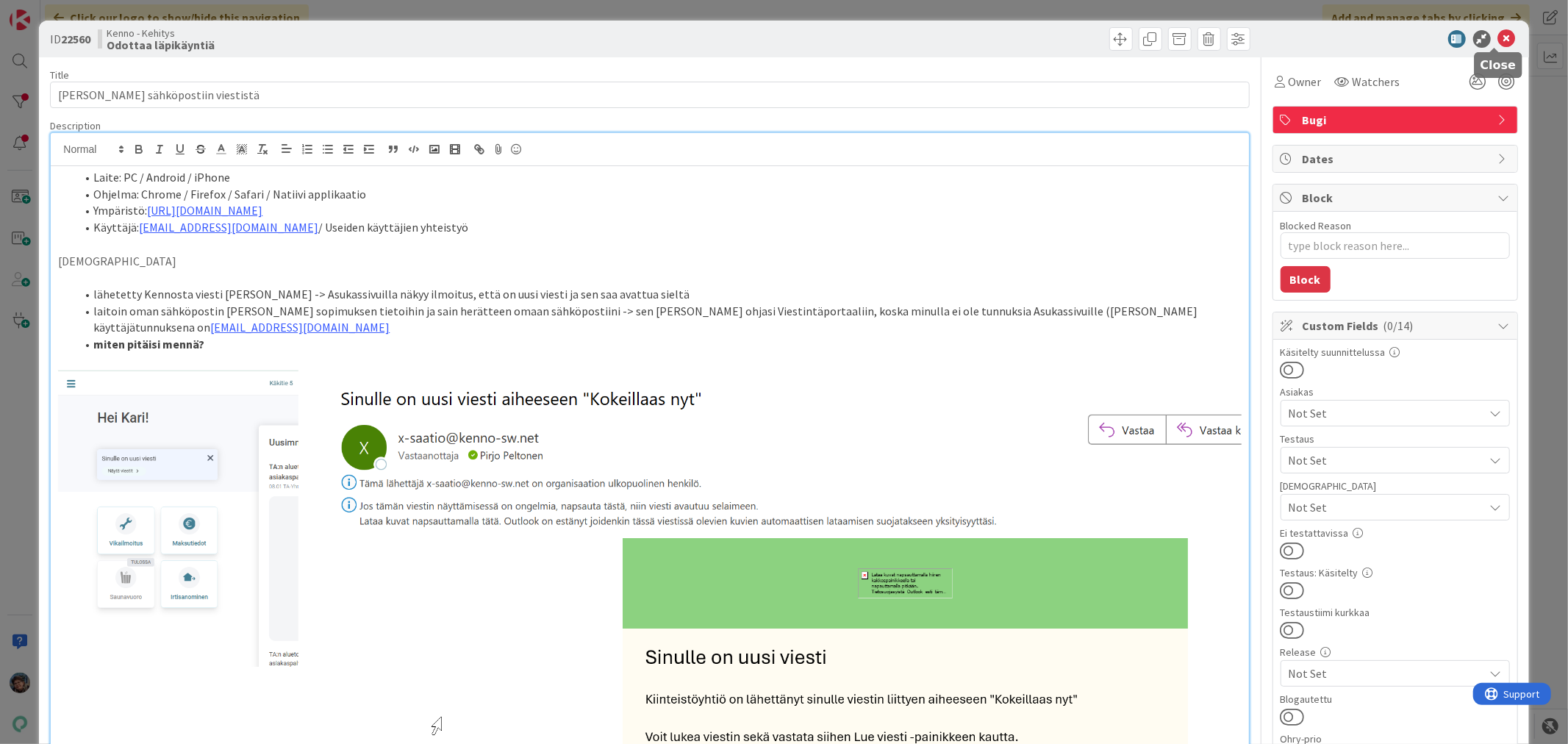
click at [1498, 31] on icon at bounding box center [1506, 38] width 17 height 17
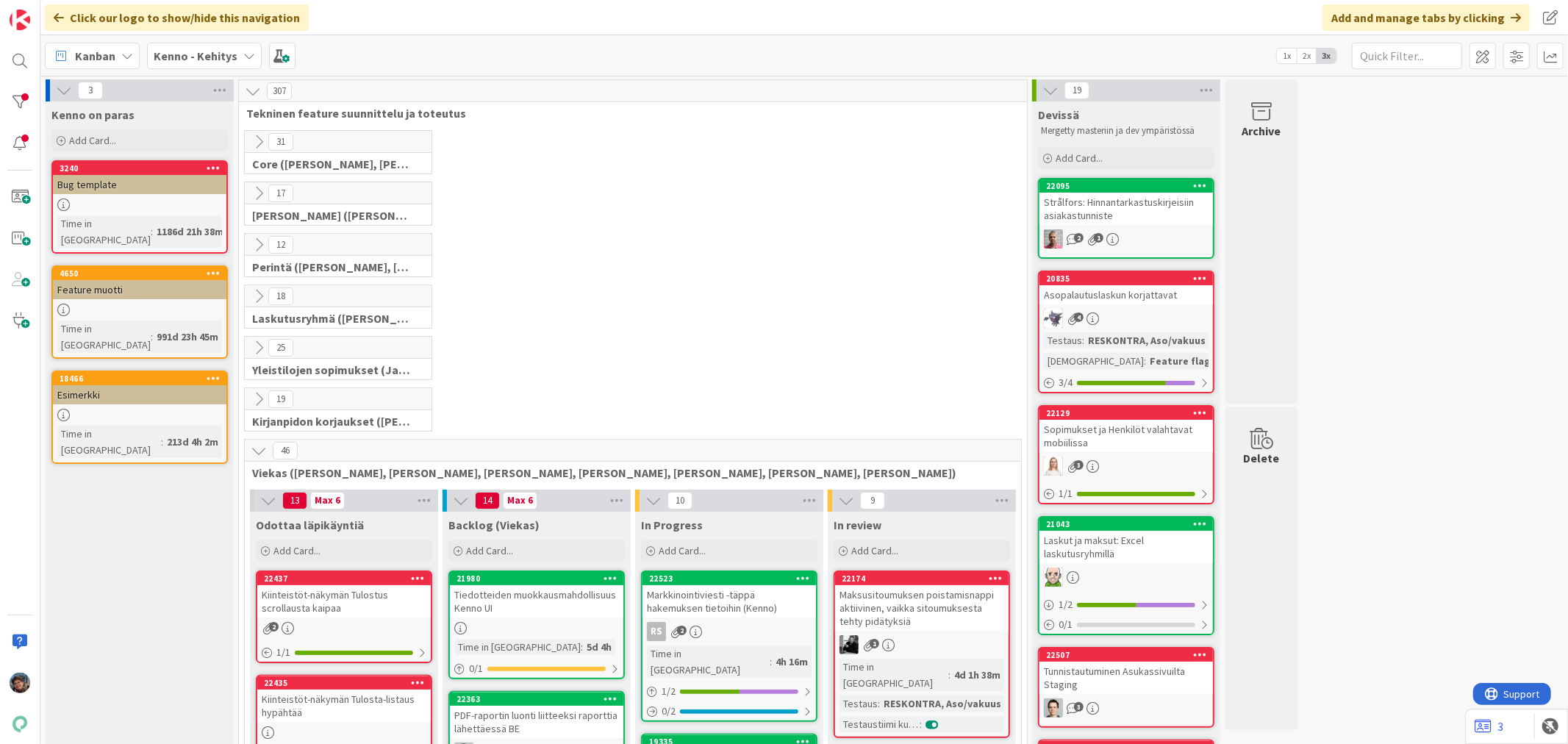
click at [181, 49] on b "Kenno - Kehitys" at bounding box center [195, 56] width 84 height 15
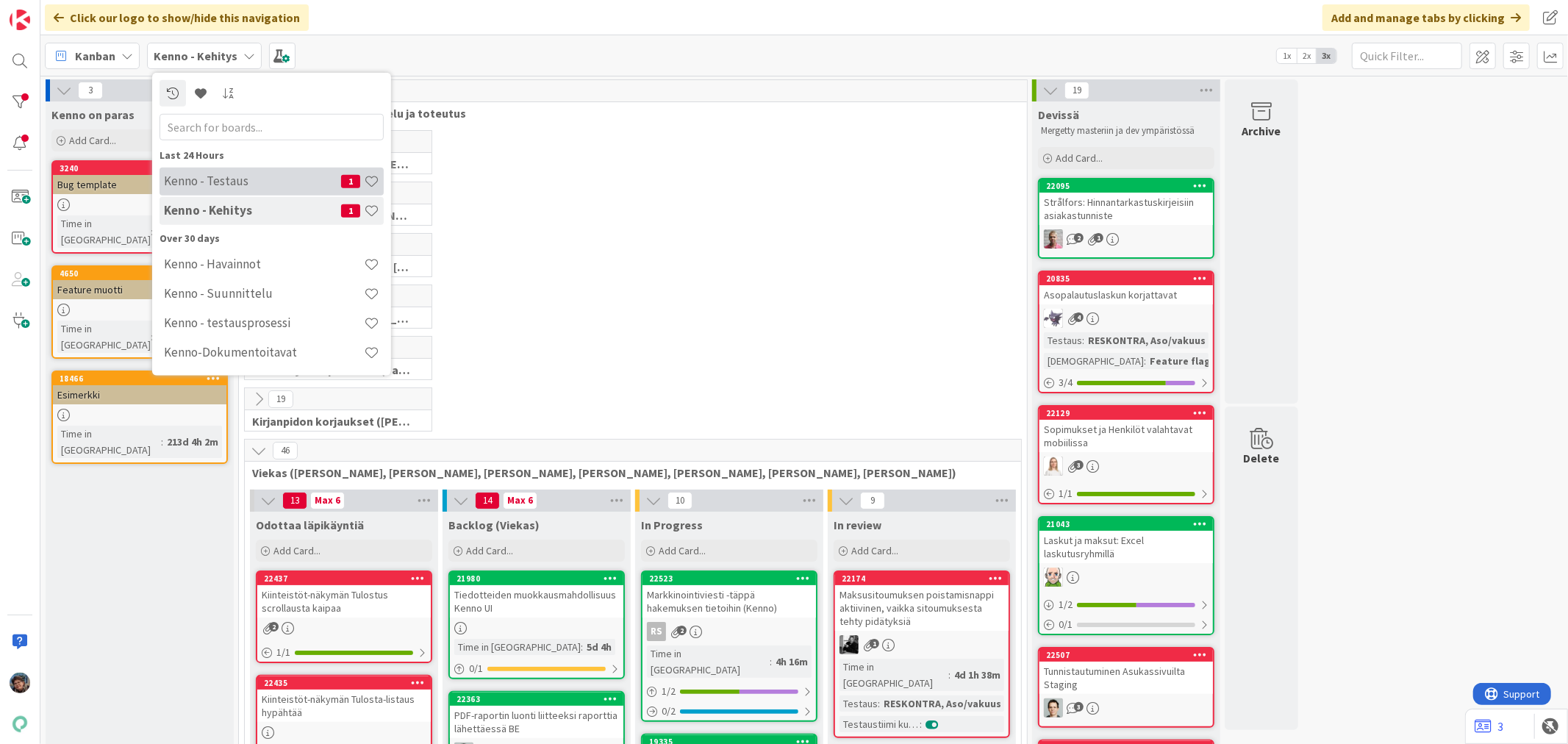
click at [224, 179] on h4 "Kenno - Testaus" at bounding box center [252, 181] width 177 height 15
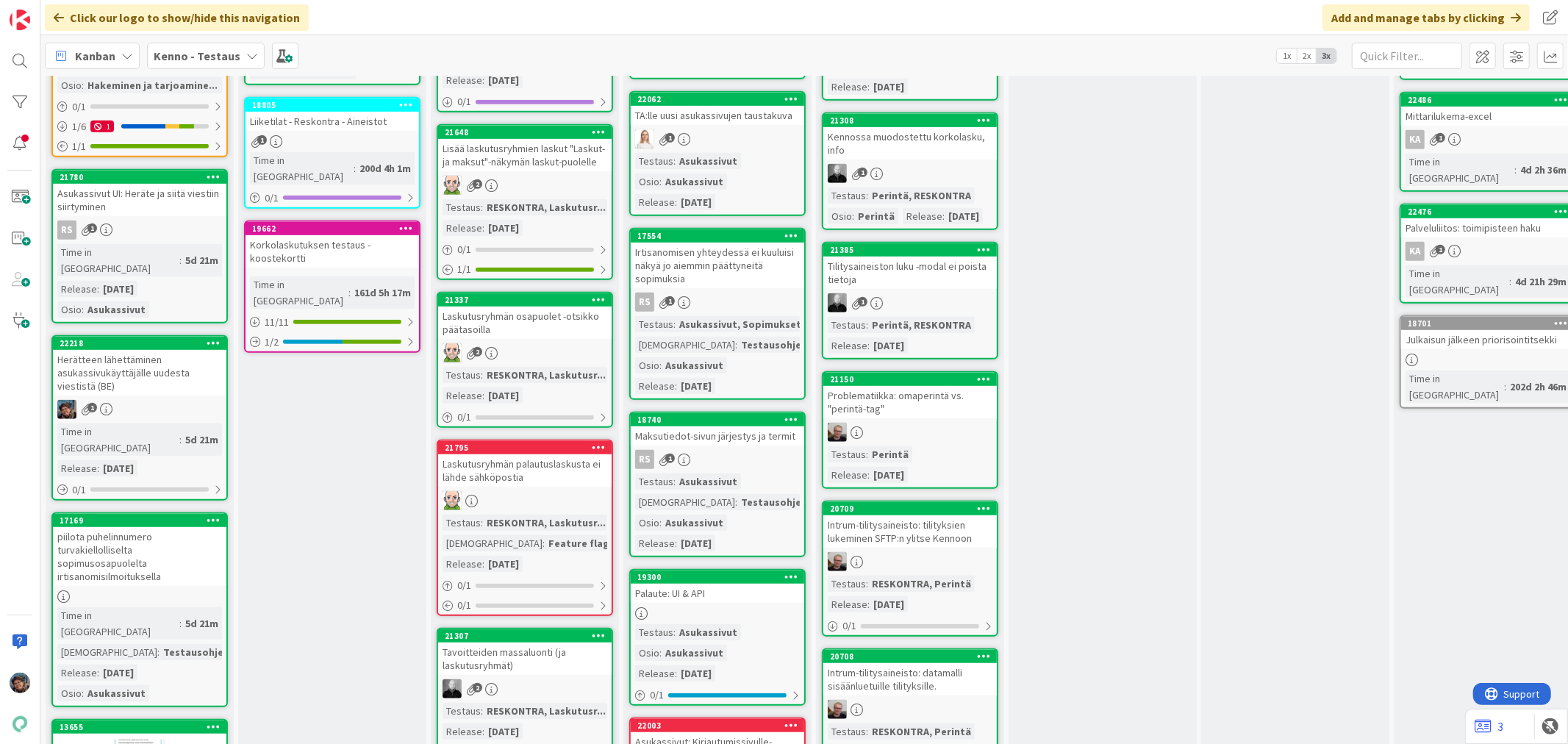
scroll to position [735, 0]
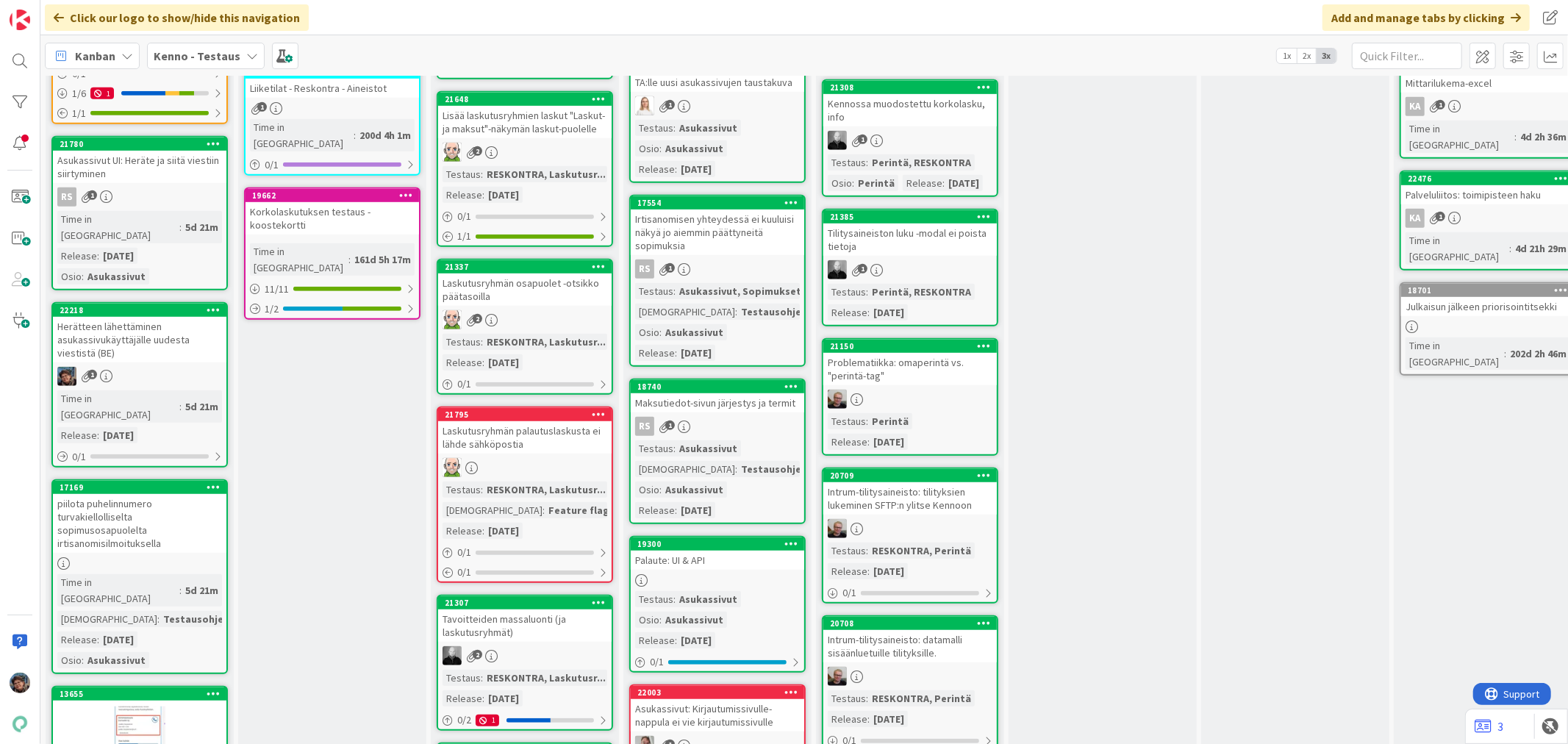
click at [184, 317] on div "Herätteen lähettäminen asukassivukäyttäjälle uudesta viestistä (BE)" at bounding box center [140, 340] width 174 height 46
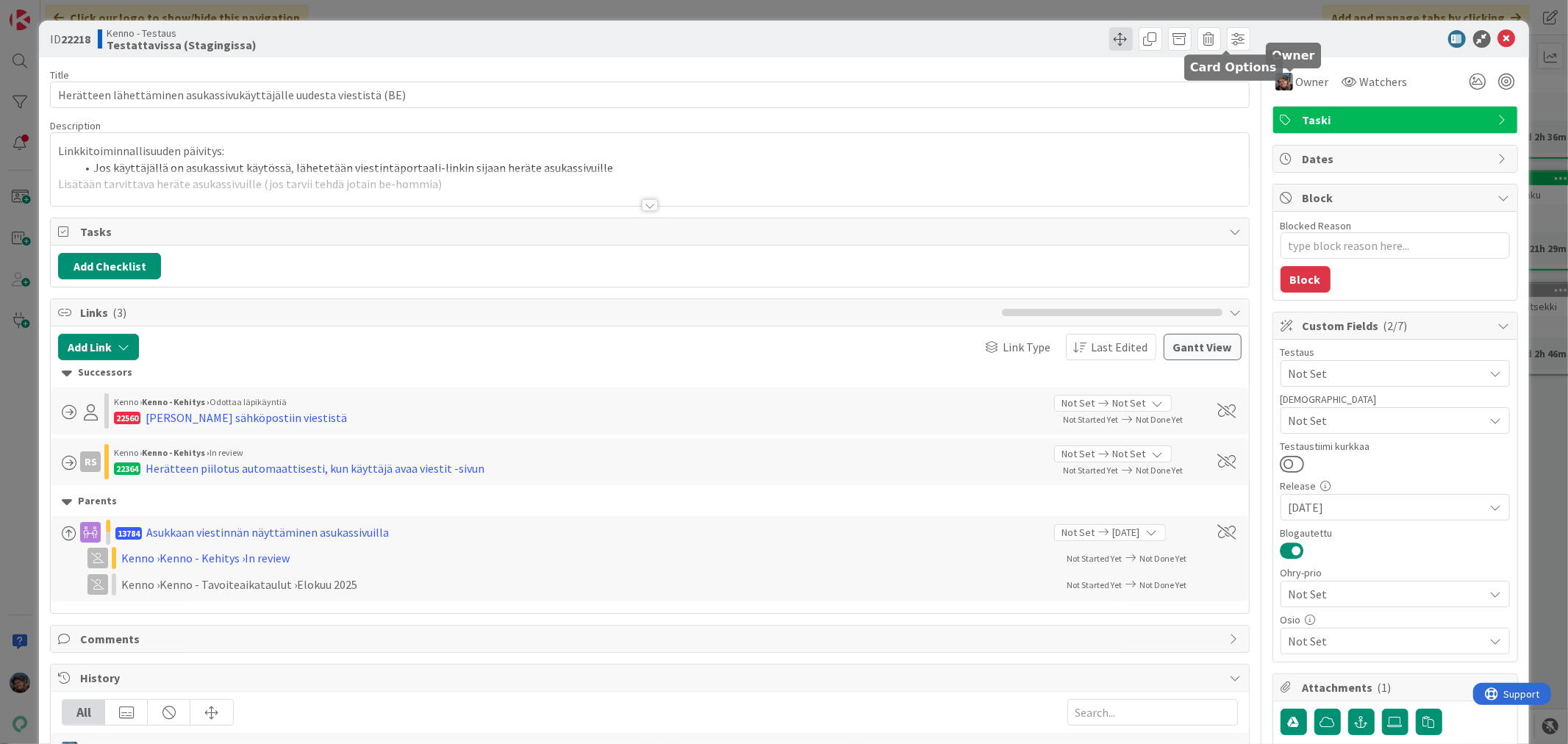
click at [1113, 36] on span at bounding box center [1121, 39] width 24 height 24
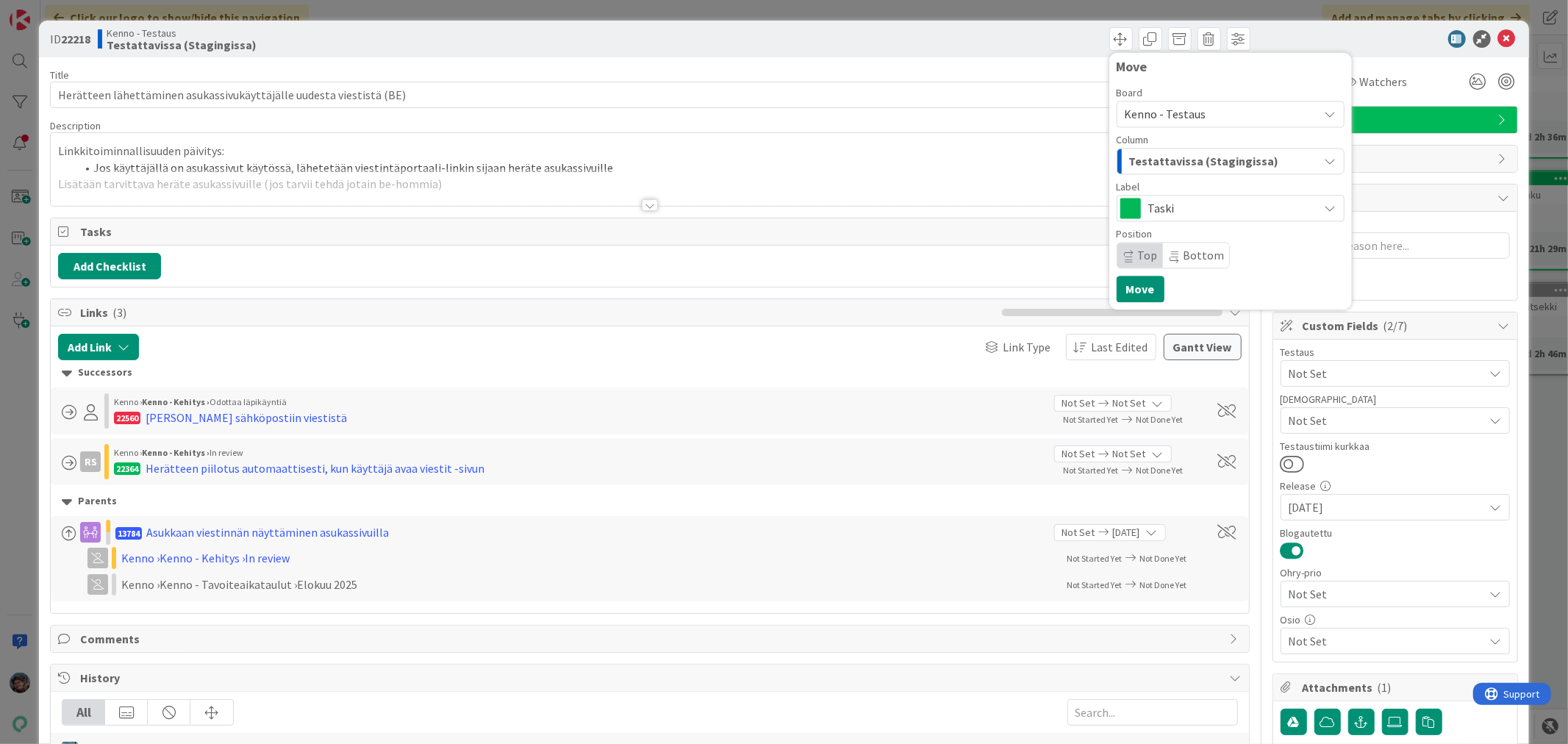
click at [1148, 160] on span "Testattavissa (Stagingissa)" at bounding box center [1204, 161] width 150 height 19
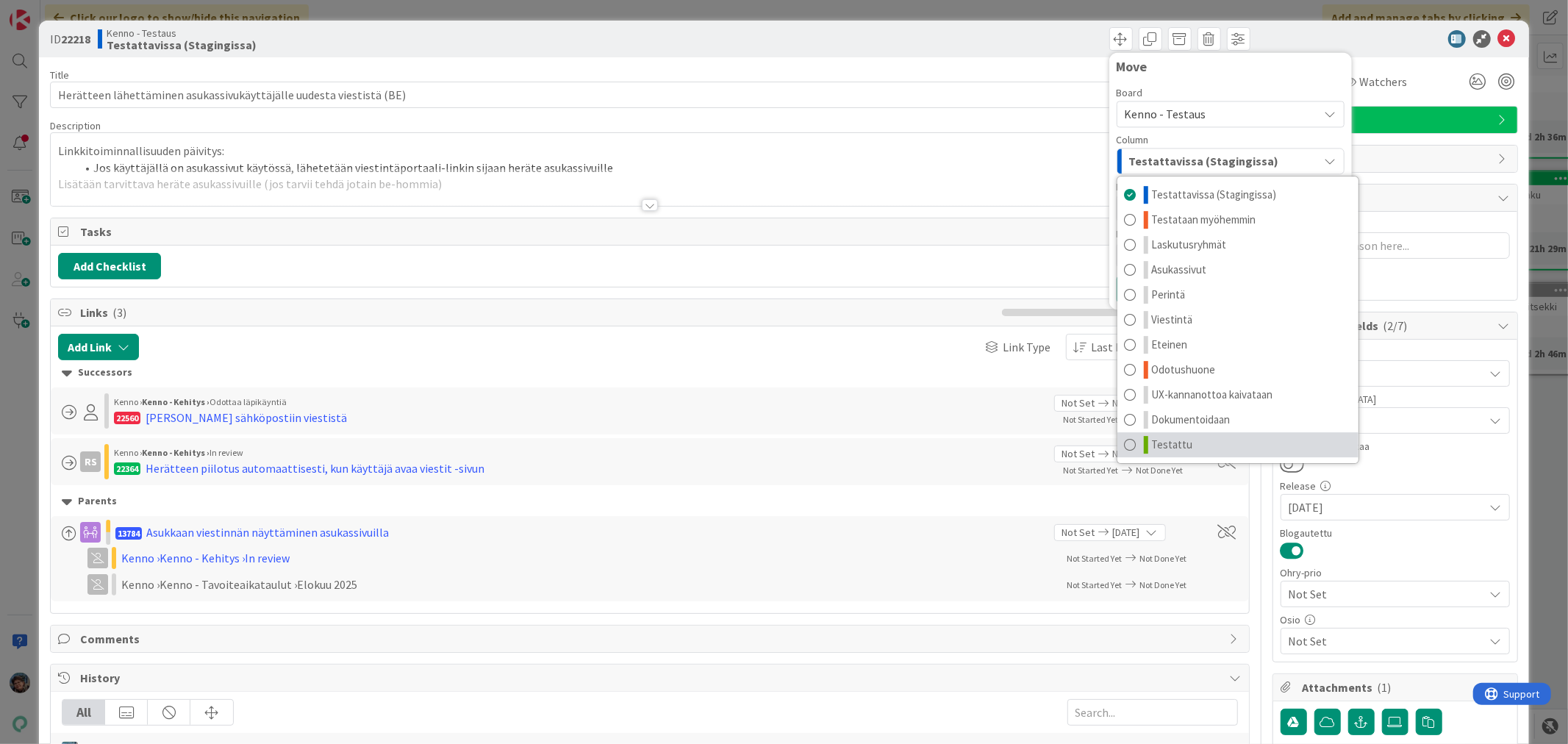
click at [1184, 438] on link "Testattu" at bounding box center [1237, 444] width 241 height 25
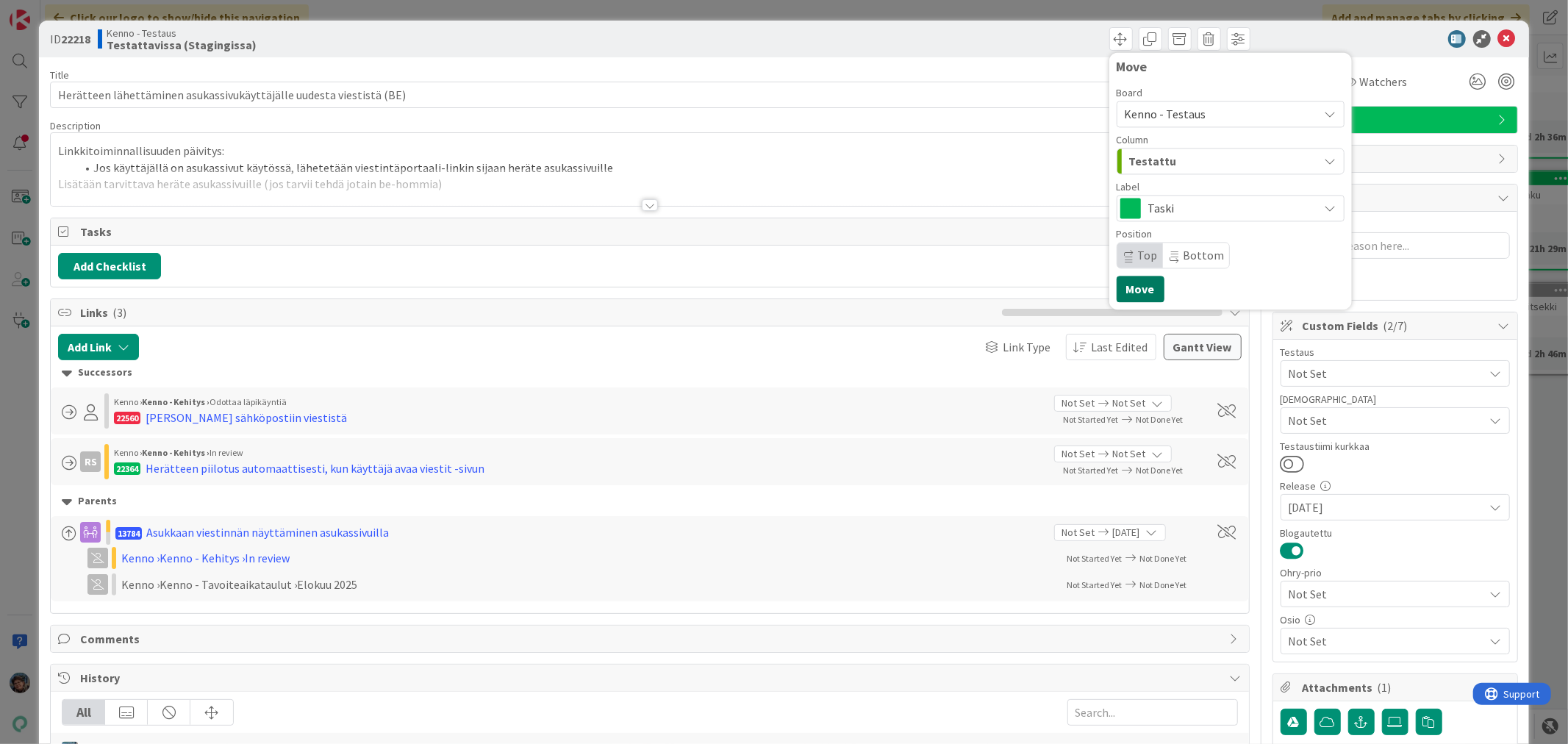
click at [1128, 283] on button "Move" at bounding box center [1141, 288] width 47 height 26
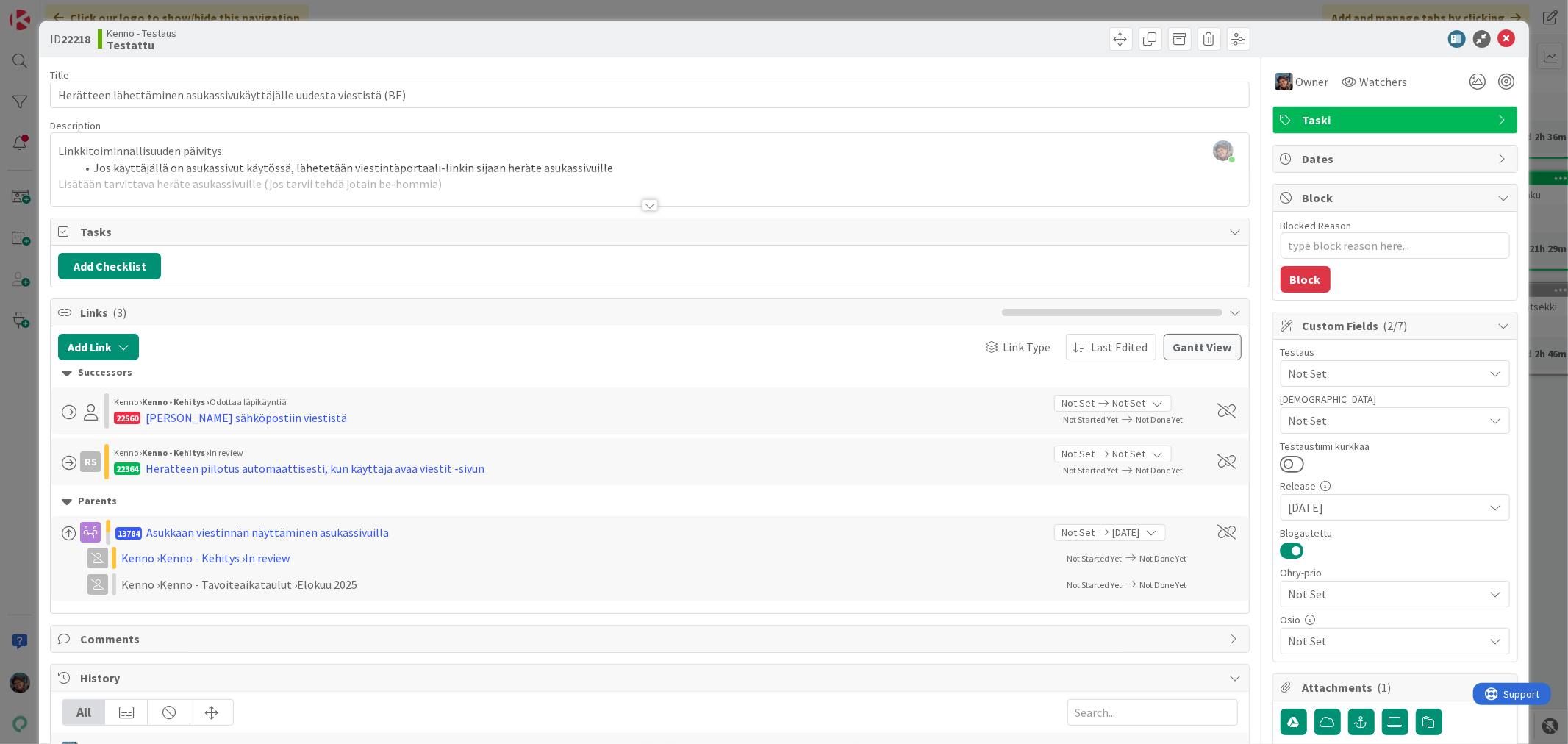
type textarea "x"
click at [1498, 37] on icon at bounding box center [1506, 38] width 17 height 17
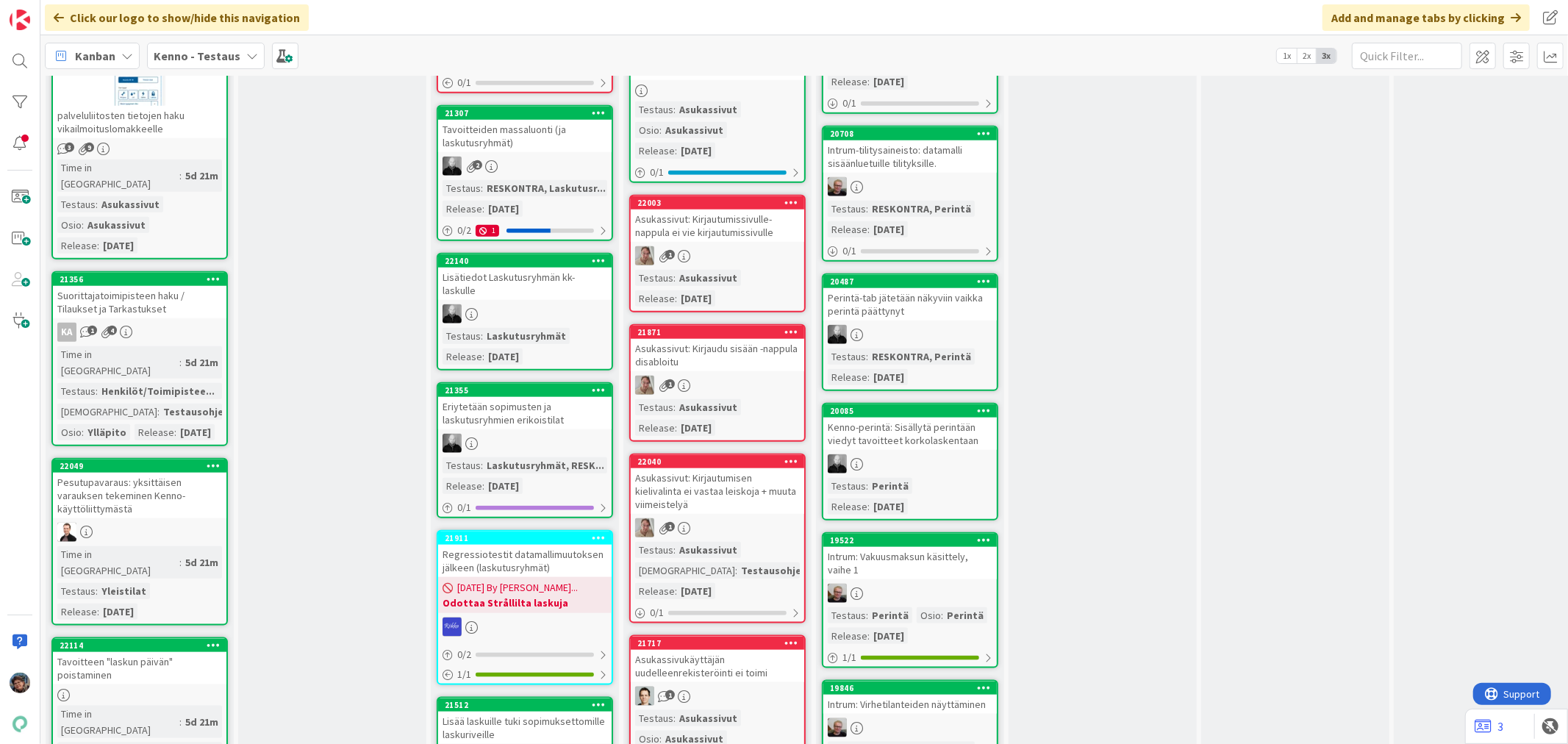
scroll to position [1470, 0]
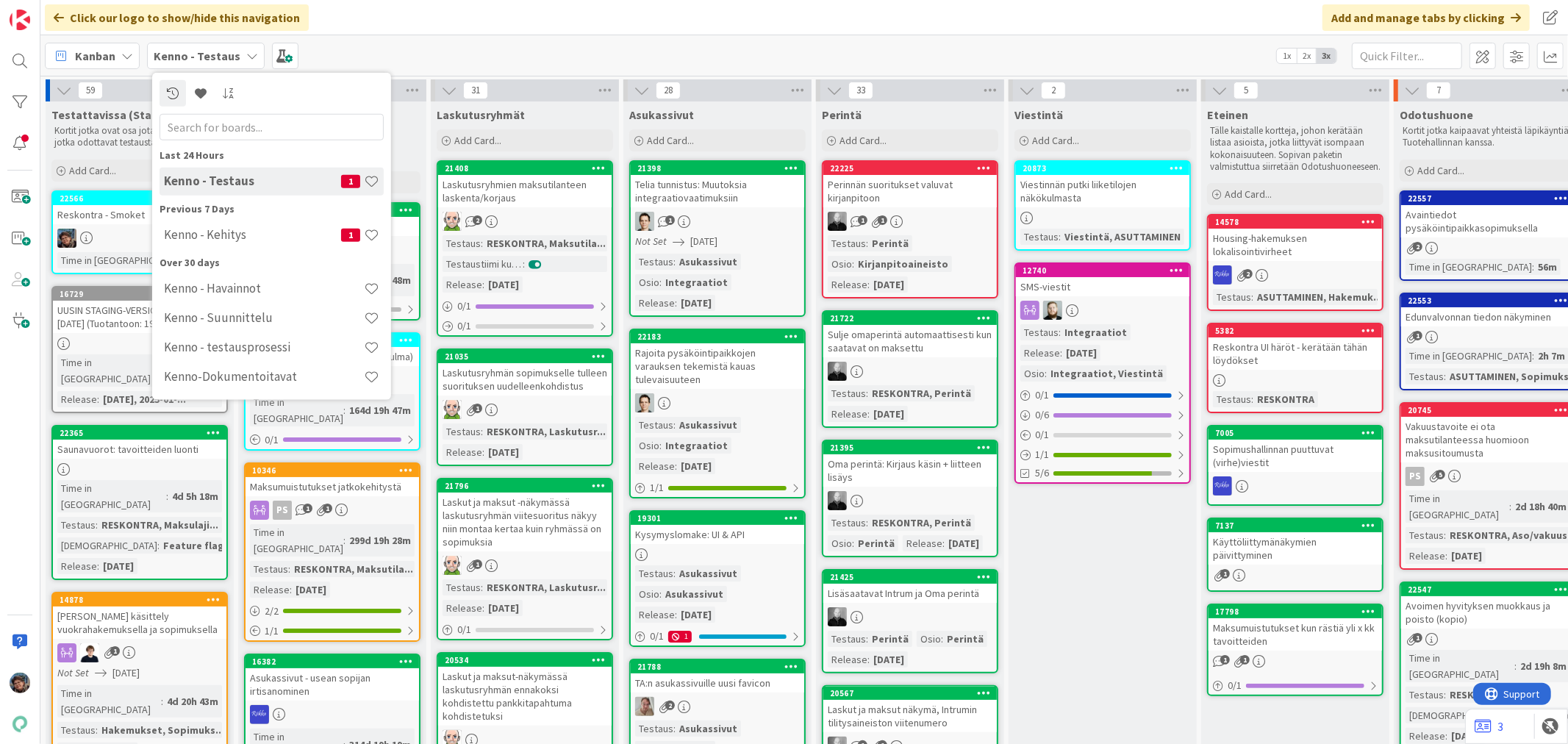
click at [212, 229] on h4 "Kenno - Kehitys" at bounding box center [252, 235] width 177 height 15
